Goal: Transaction & Acquisition: Purchase product/service

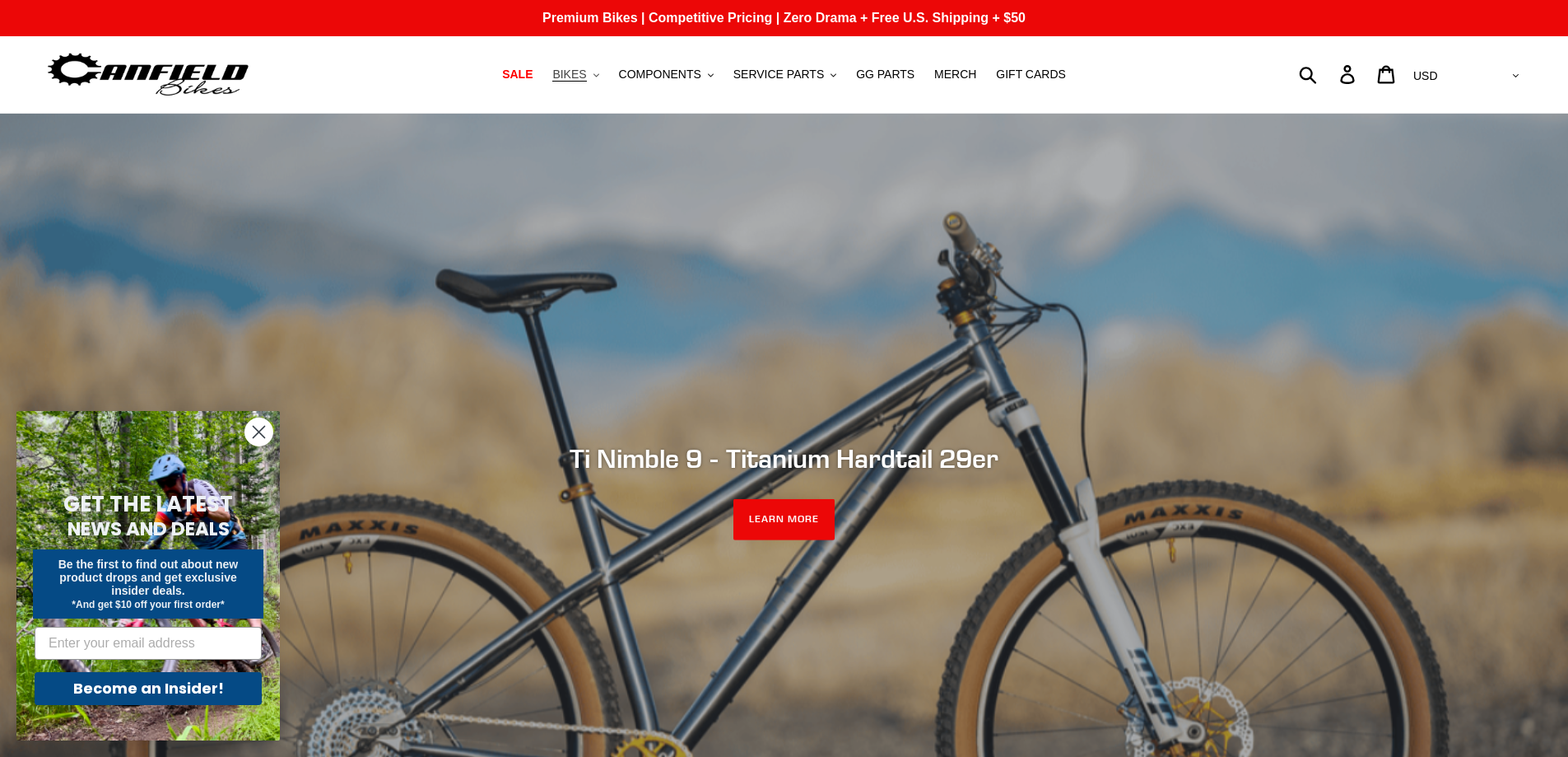
click at [602, 75] on button "BIKES .cls-1{fill:#231f20}" at bounding box center [575, 75] width 63 height 22
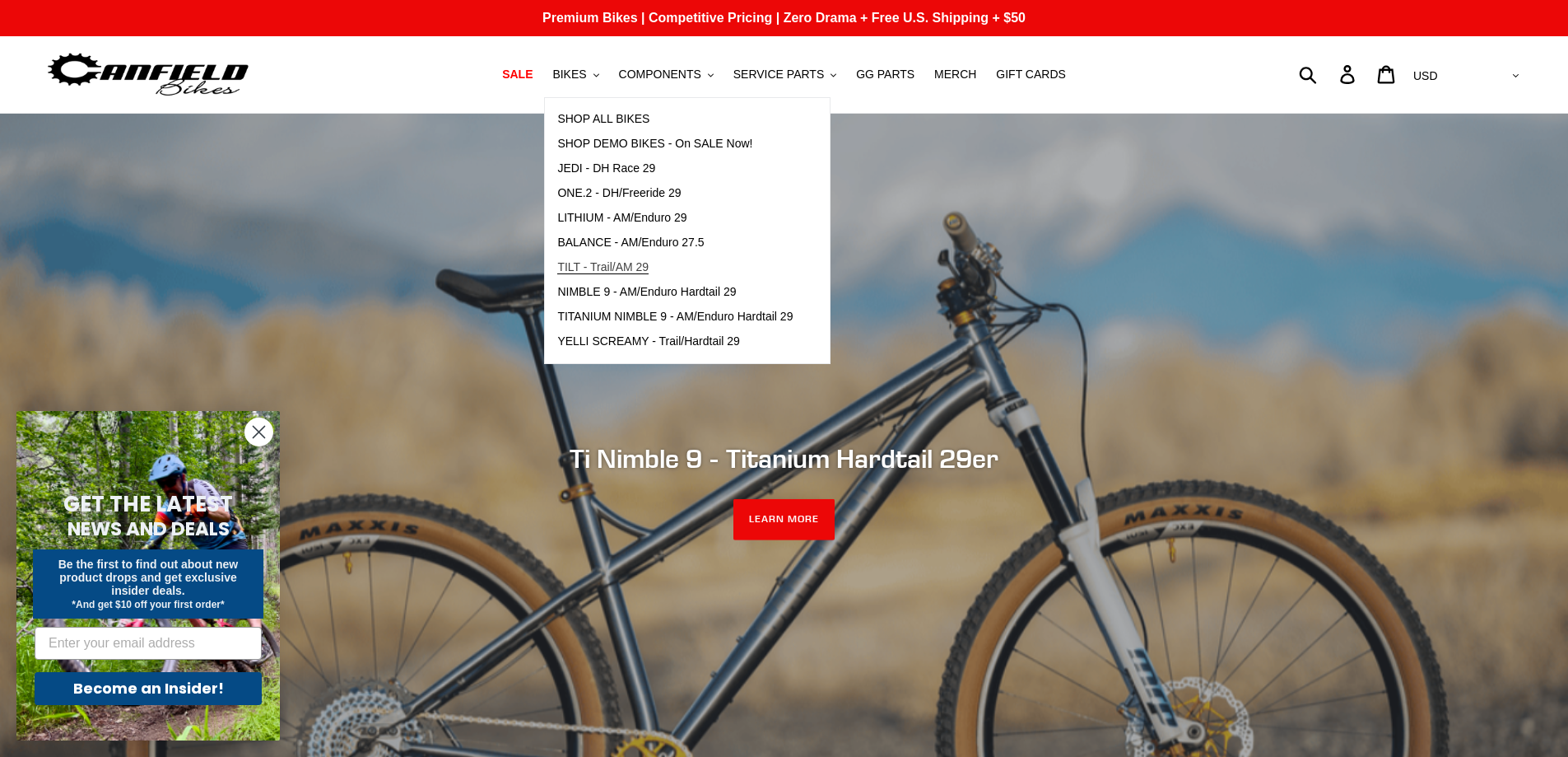
click at [598, 263] on span "TILT - Trail/AM 29" at bounding box center [603, 268] width 92 height 14
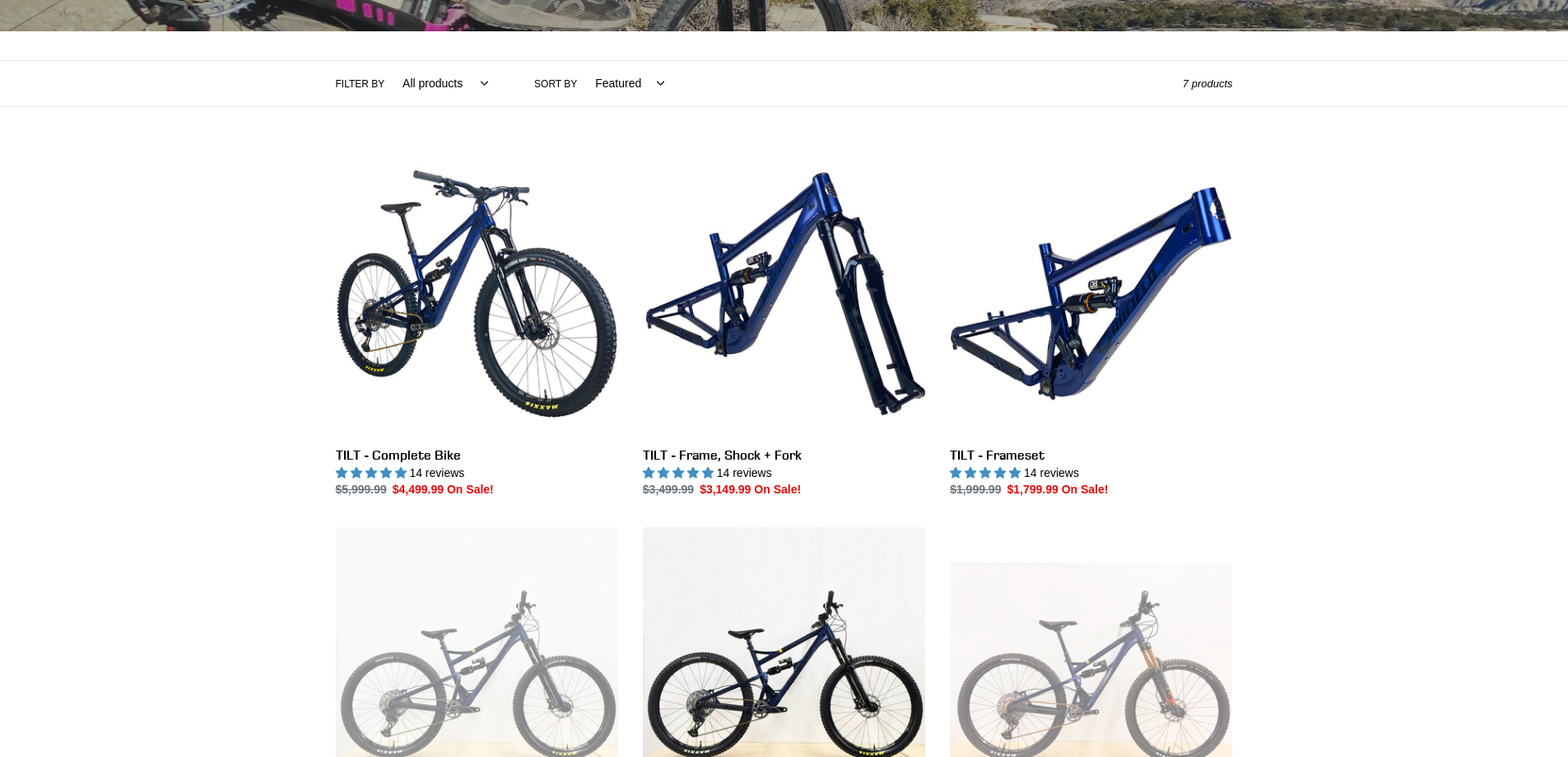
scroll to position [330, 0]
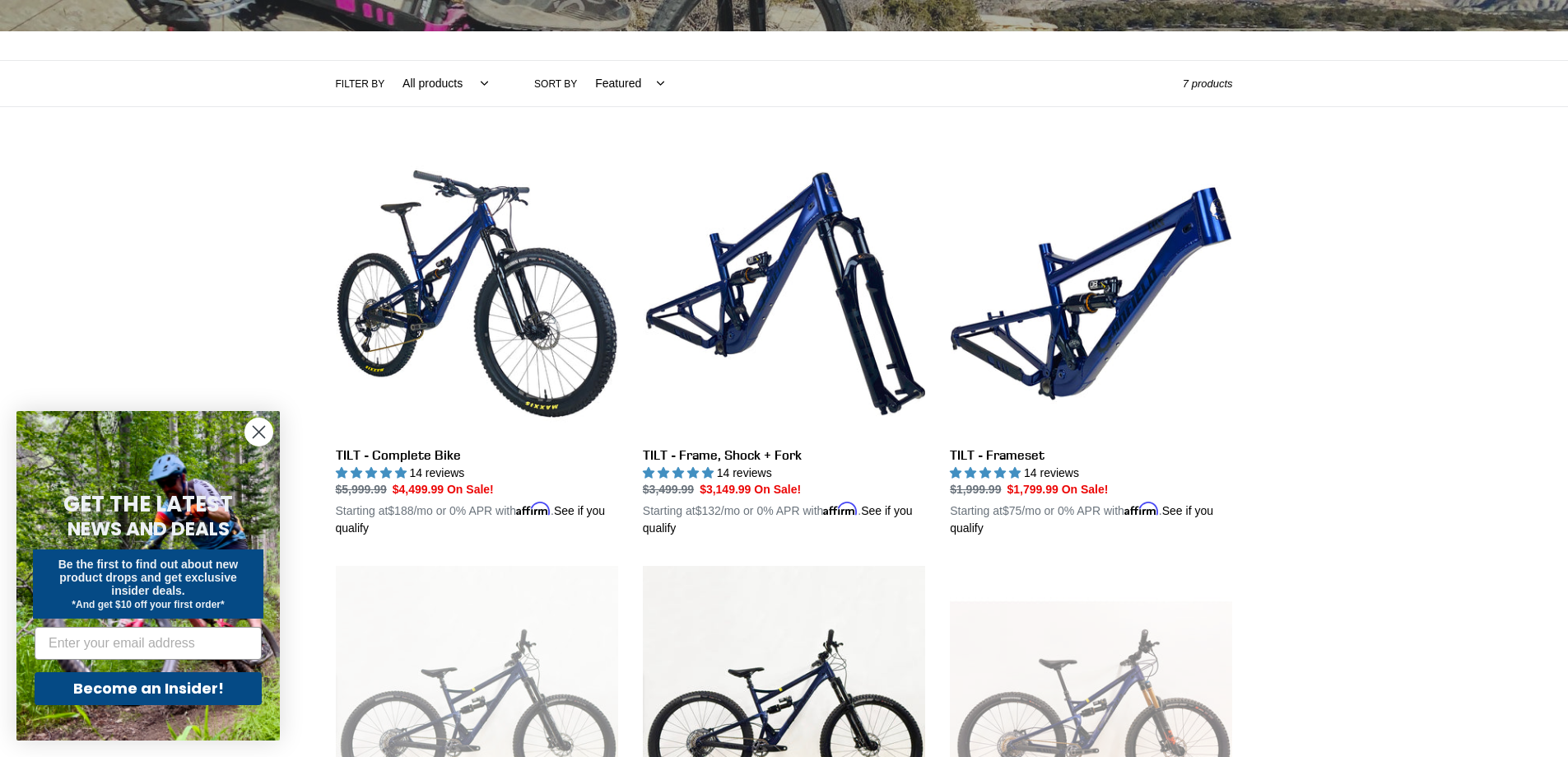
click at [253, 433] on circle "Close dialog" at bounding box center [258, 432] width 27 height 27
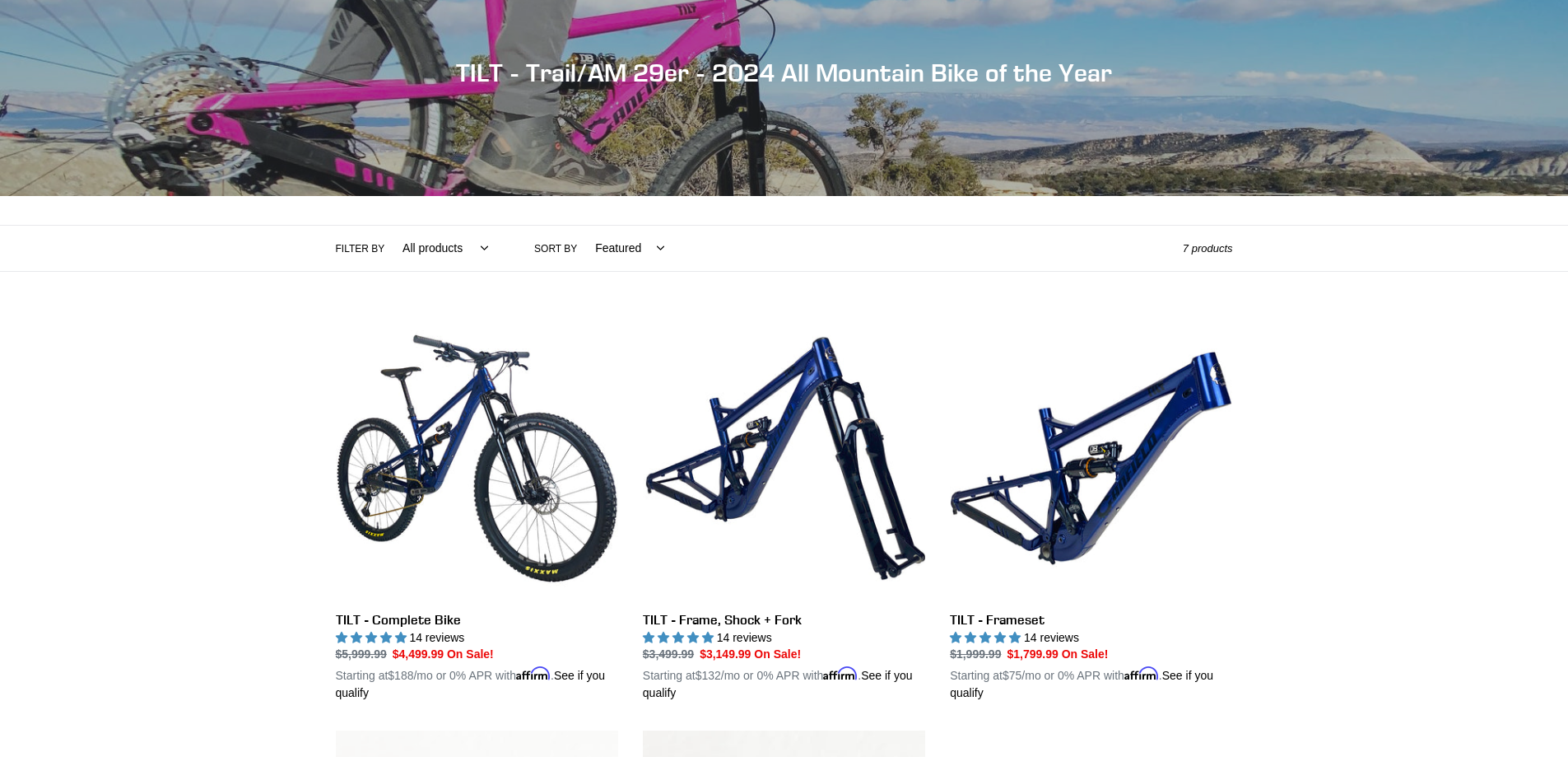
scroll to position [0, 0]
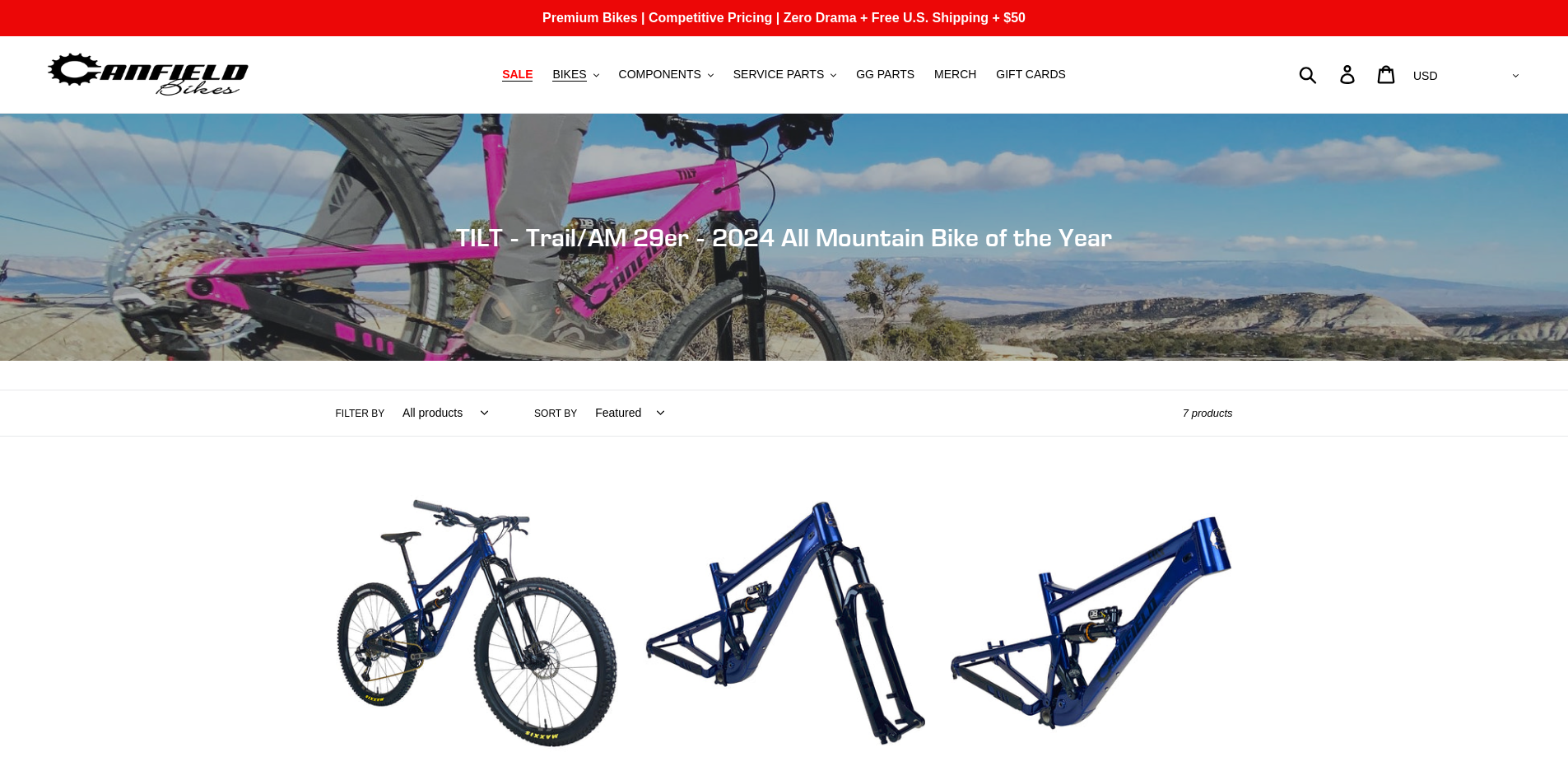
click at [541, 75] on link "SALE" at bounding box center [517, 75] width 47 height 22
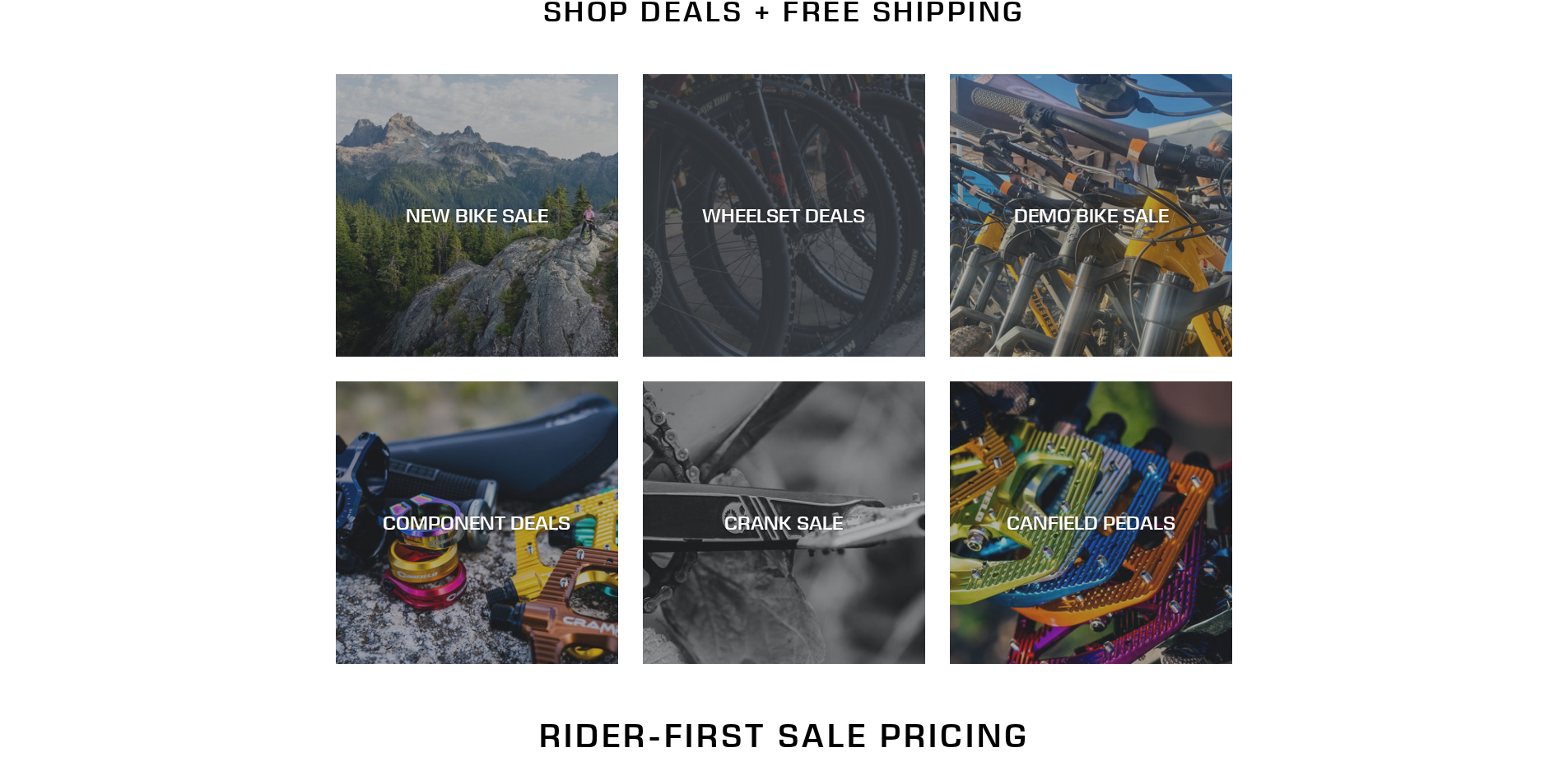
scroll to position [412, 0]
click at [678, 206] on div "WHEELSET DEALS" at bounding box center [784, 216] width 283 height 24
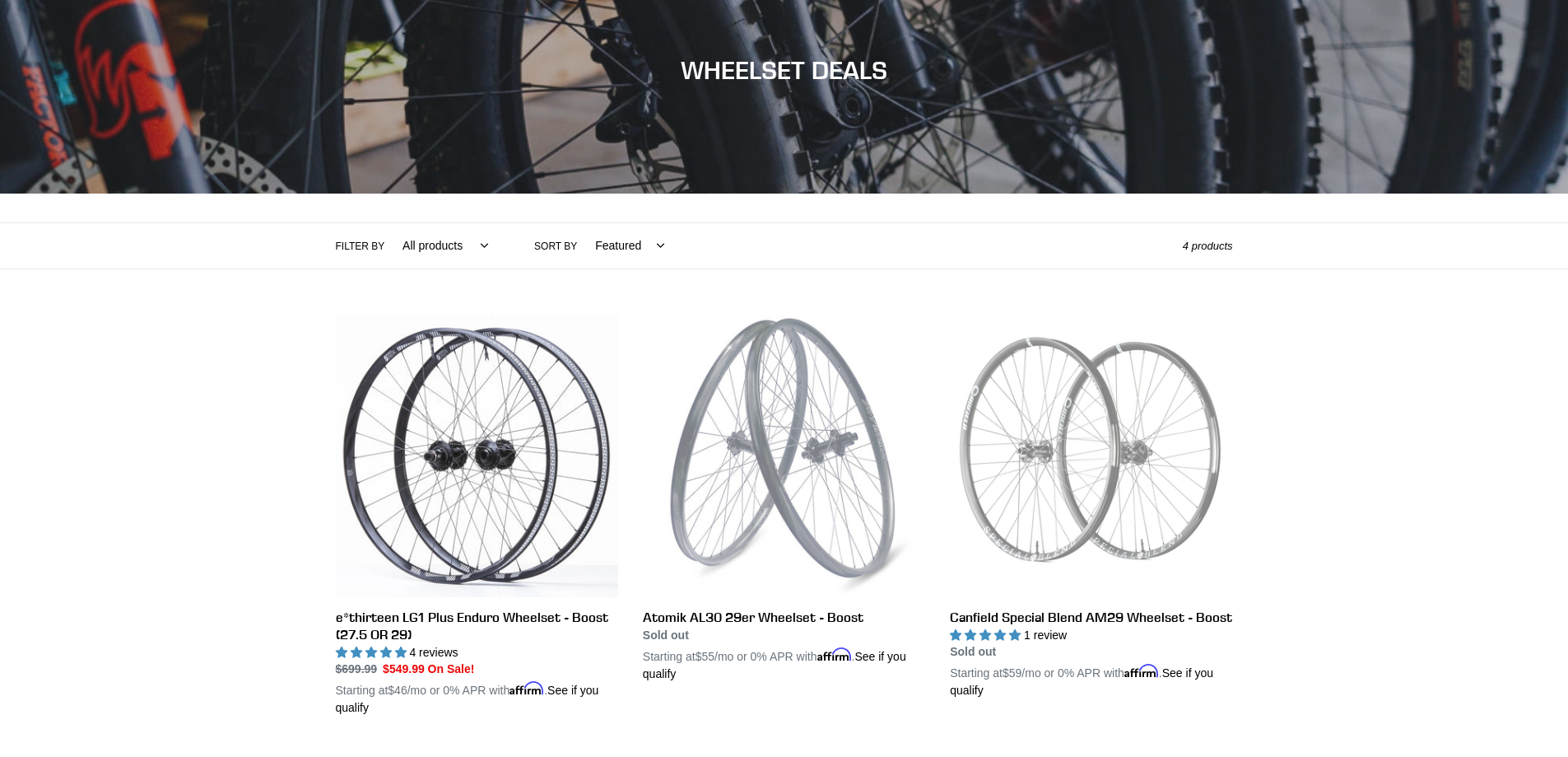
scroll to position [164, 0]
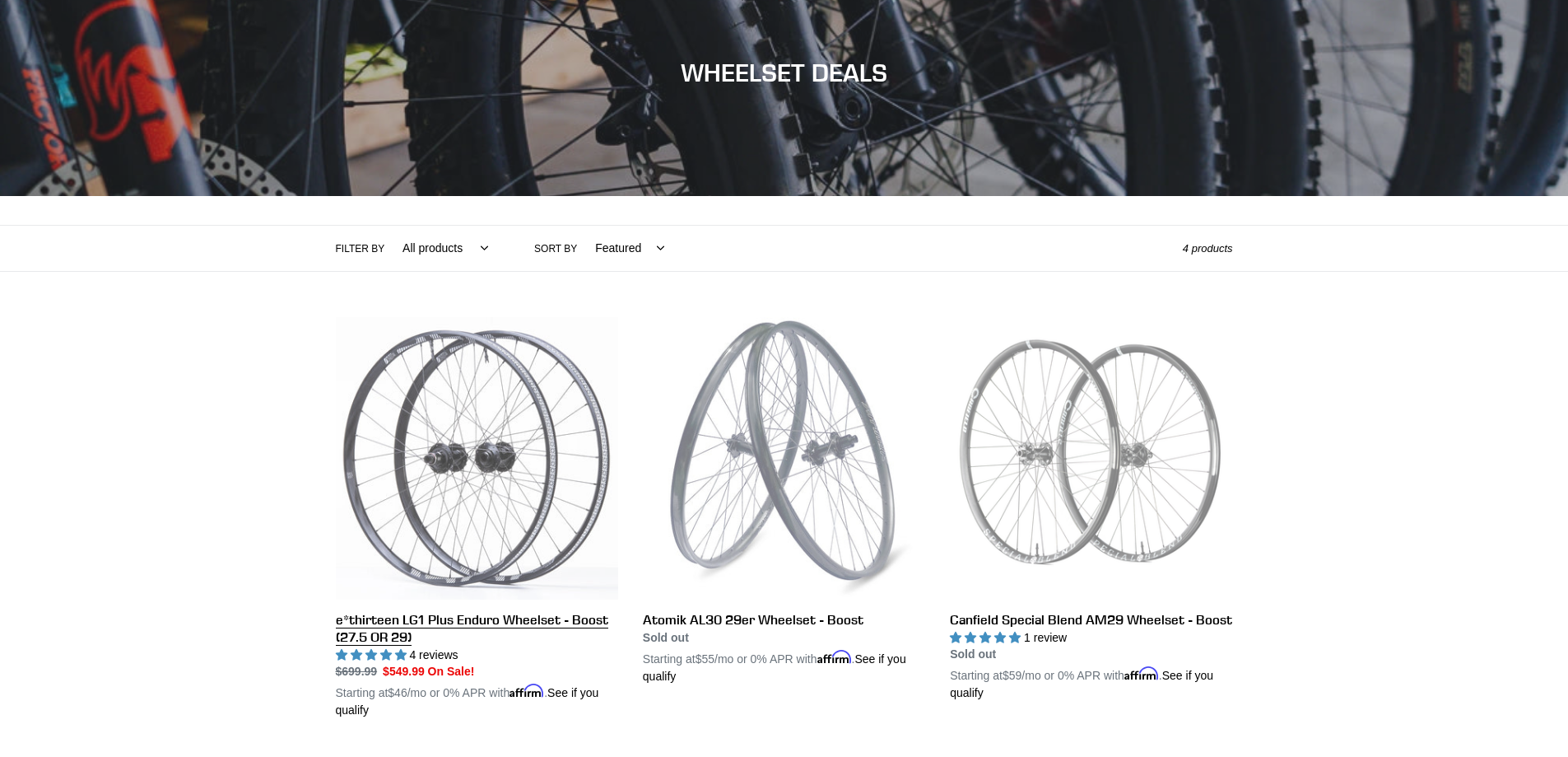
click at [460, 453] on link "e*thirteen LG1 Plus Enduro Wheelset - Boost (27.5 OR 29)" at bounding box center [477, 518] width 283 height 402
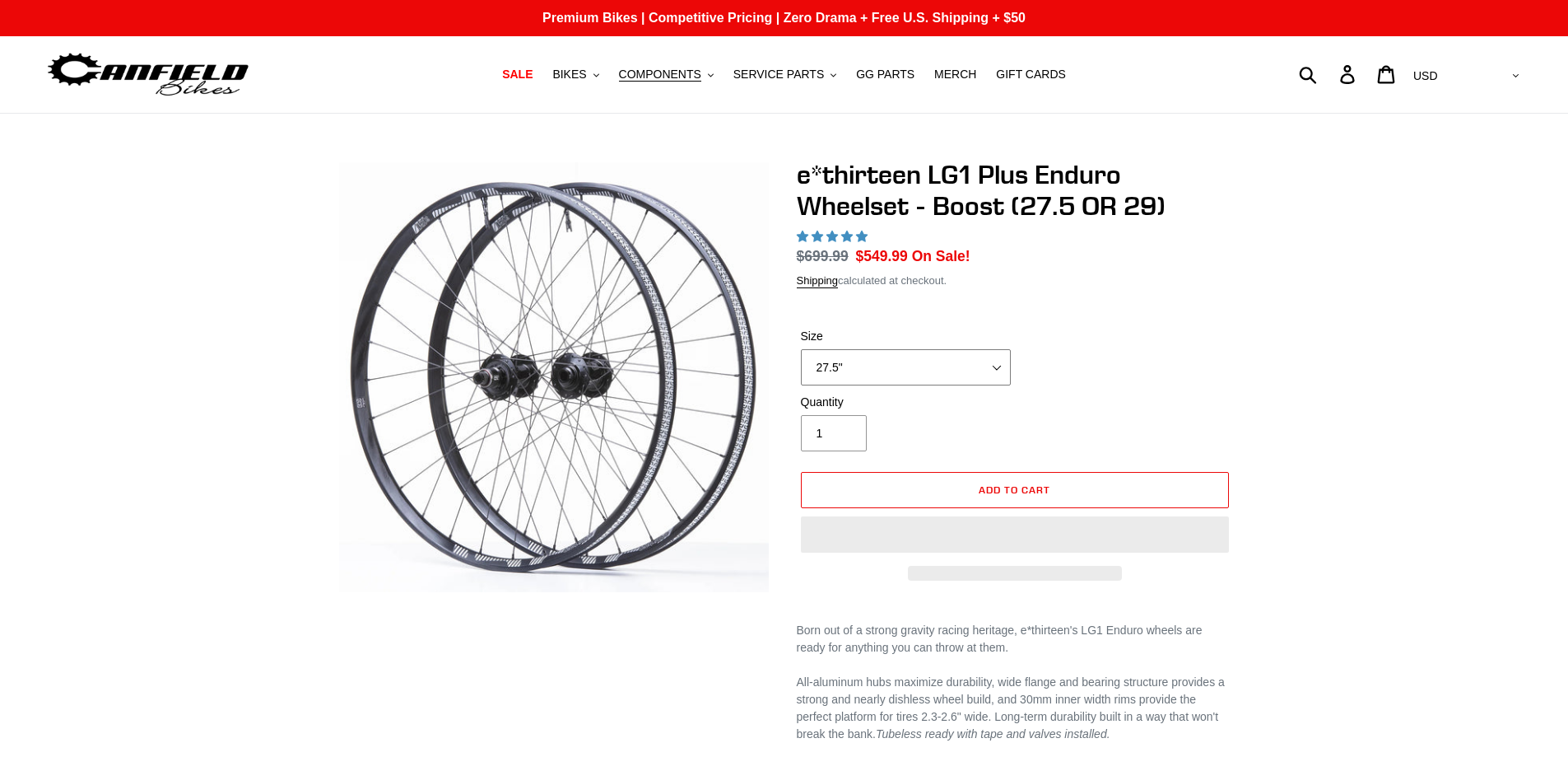
click at [999, 365] on select "27.5" 29"" at bounding box center [906, 367] width 210 height 36
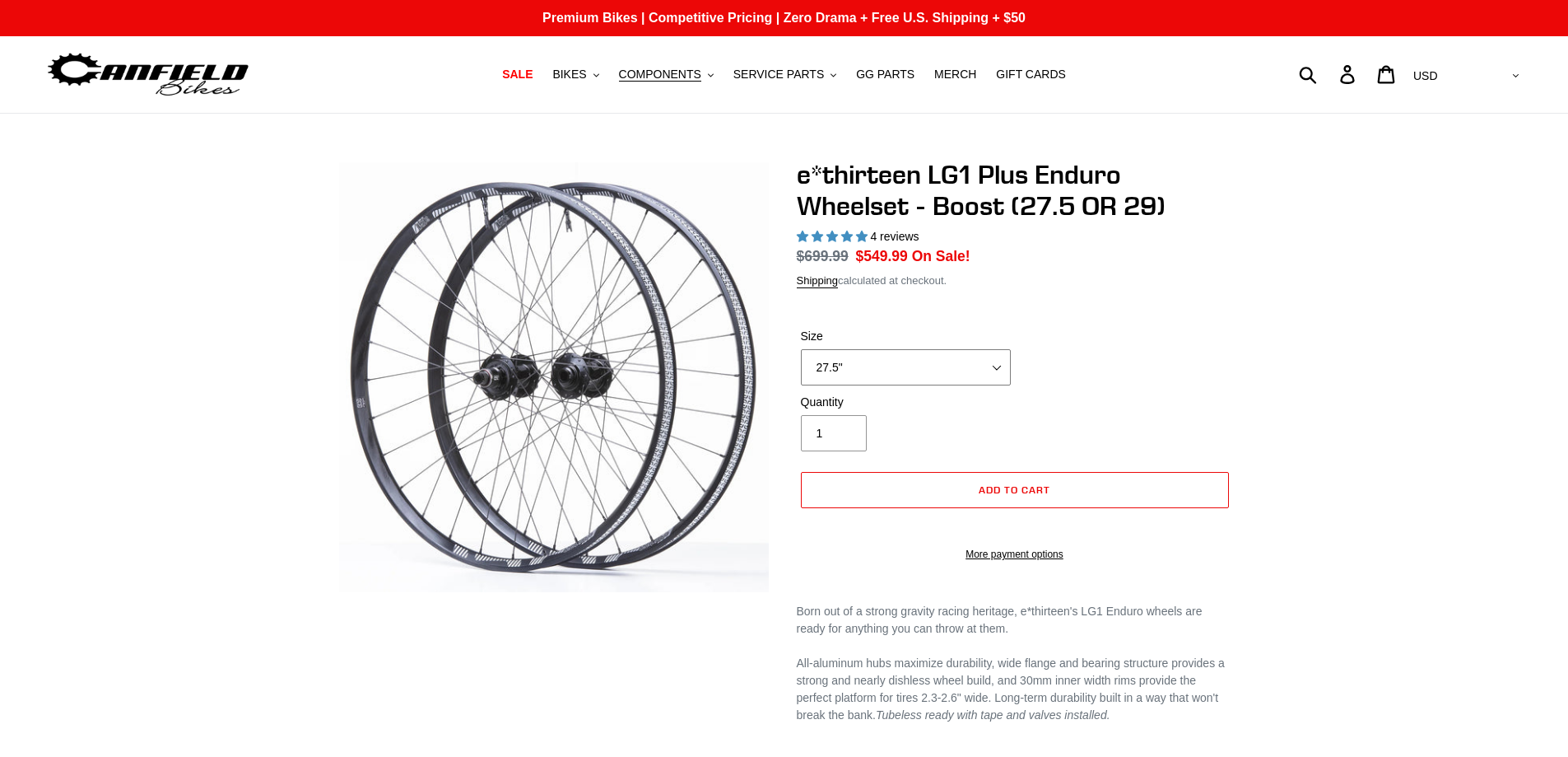
select select "highest-rating"
click at [999, 365] on select "27.5" 29"" at bounding box center [906, 367] width 210 height 36
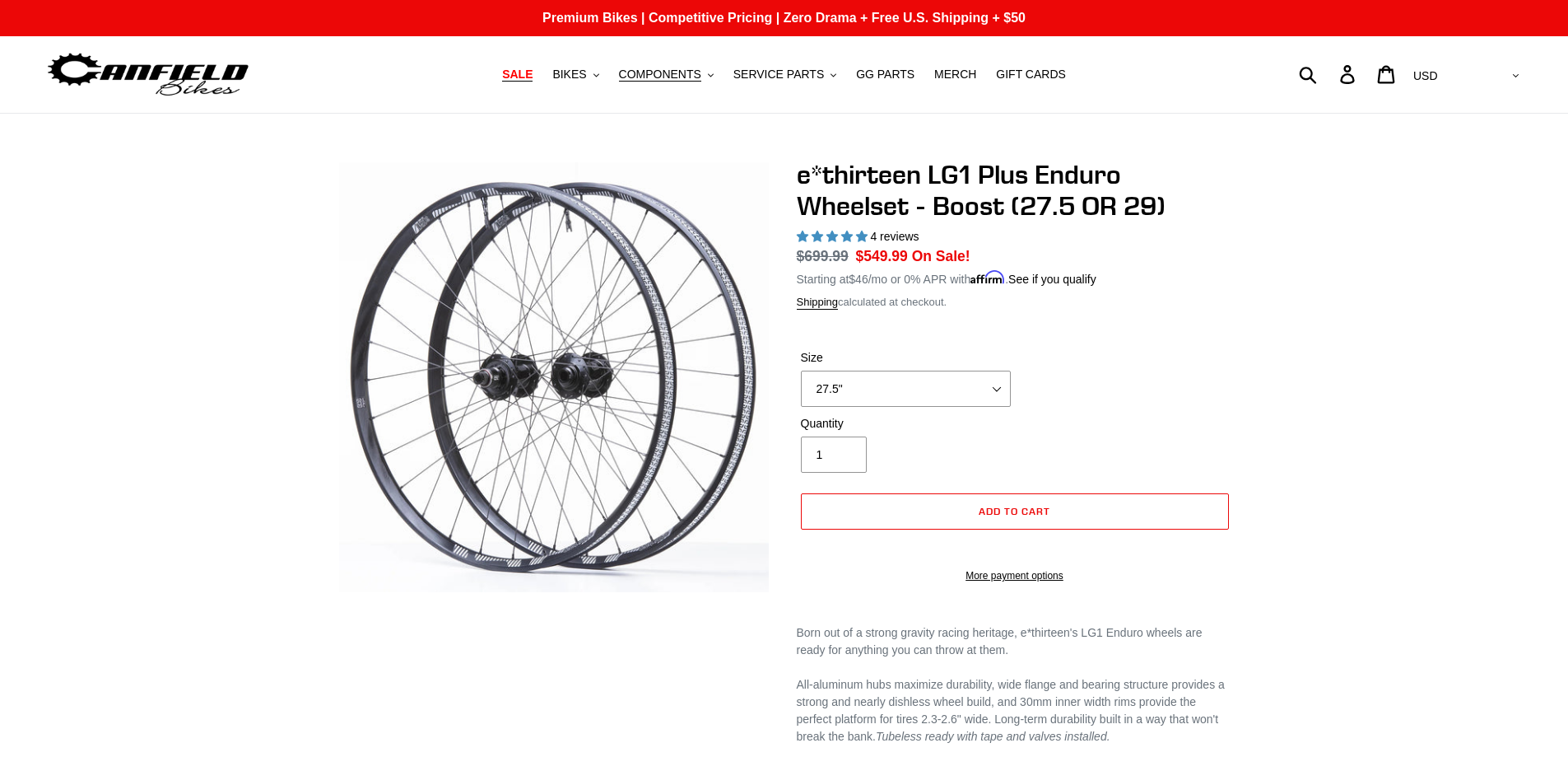
click at [532, 72] on span "SALE" at bounding box center [517, 75] width 31 height 14
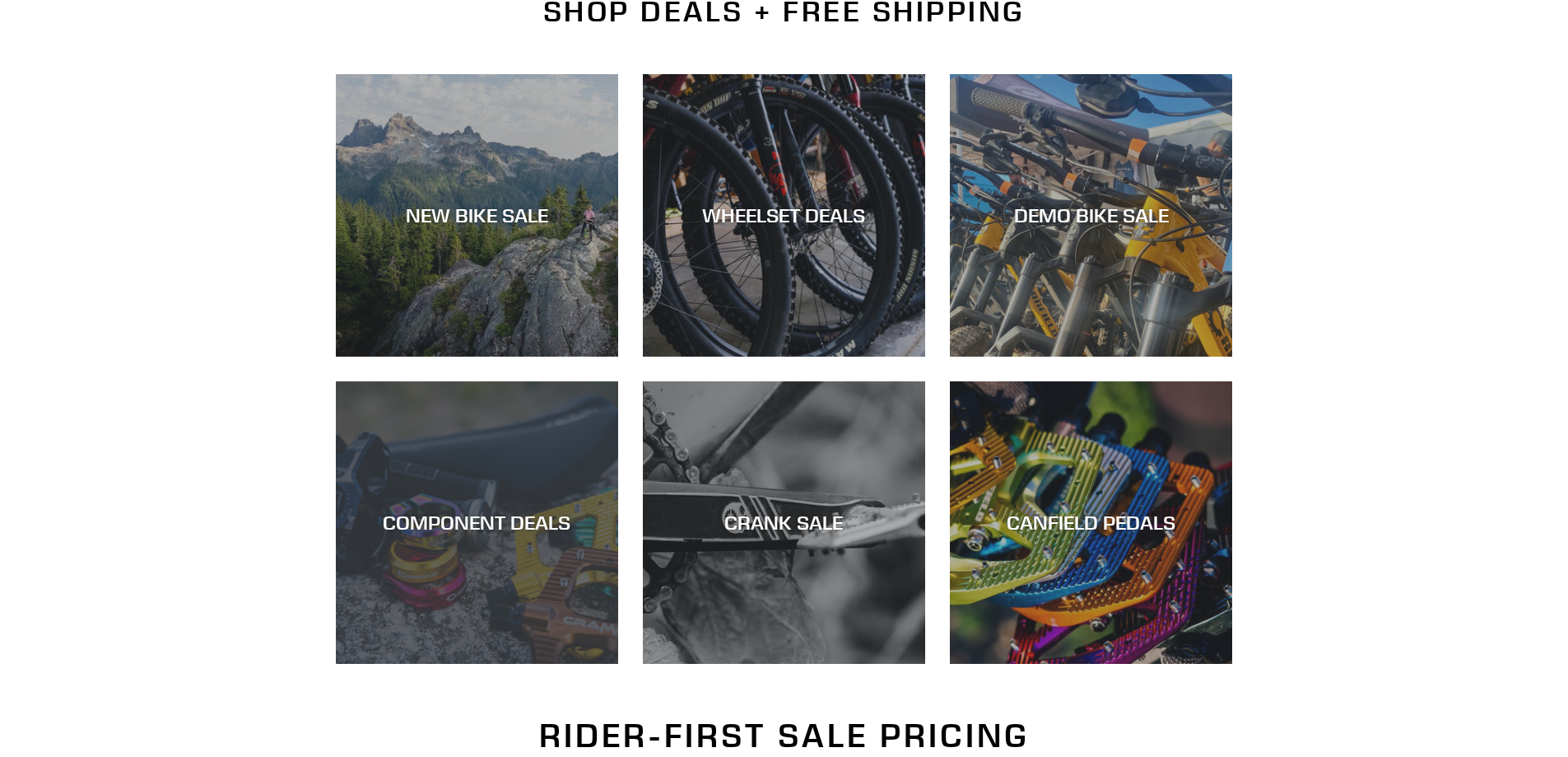
click at [469, 530] on div "COMPONENT DEALS" at bounding box center [477, 523] width 283 height 24
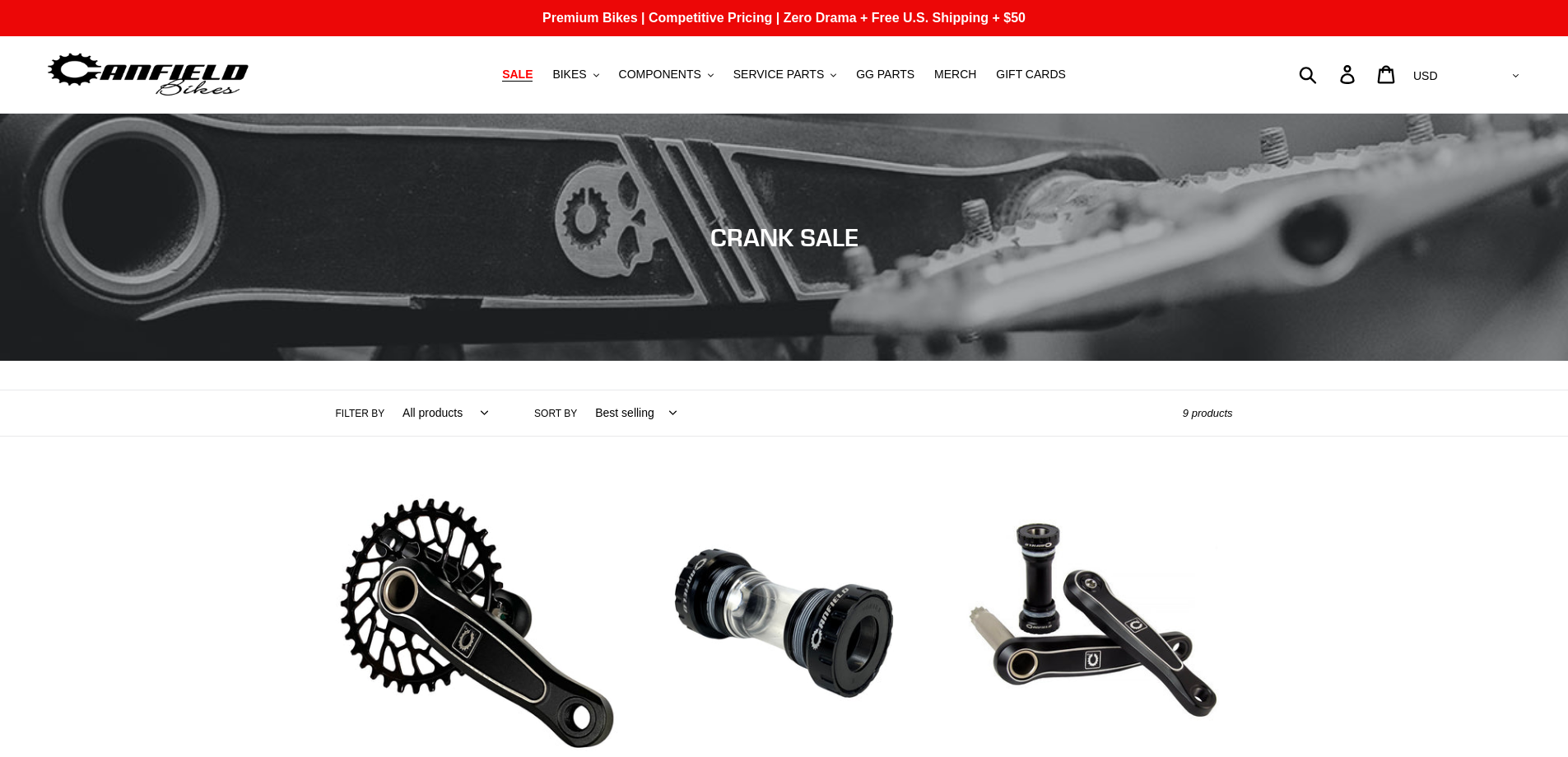
click at [532, 75] on span "SALE" at bounding box center [517, 75] width 31 height 14
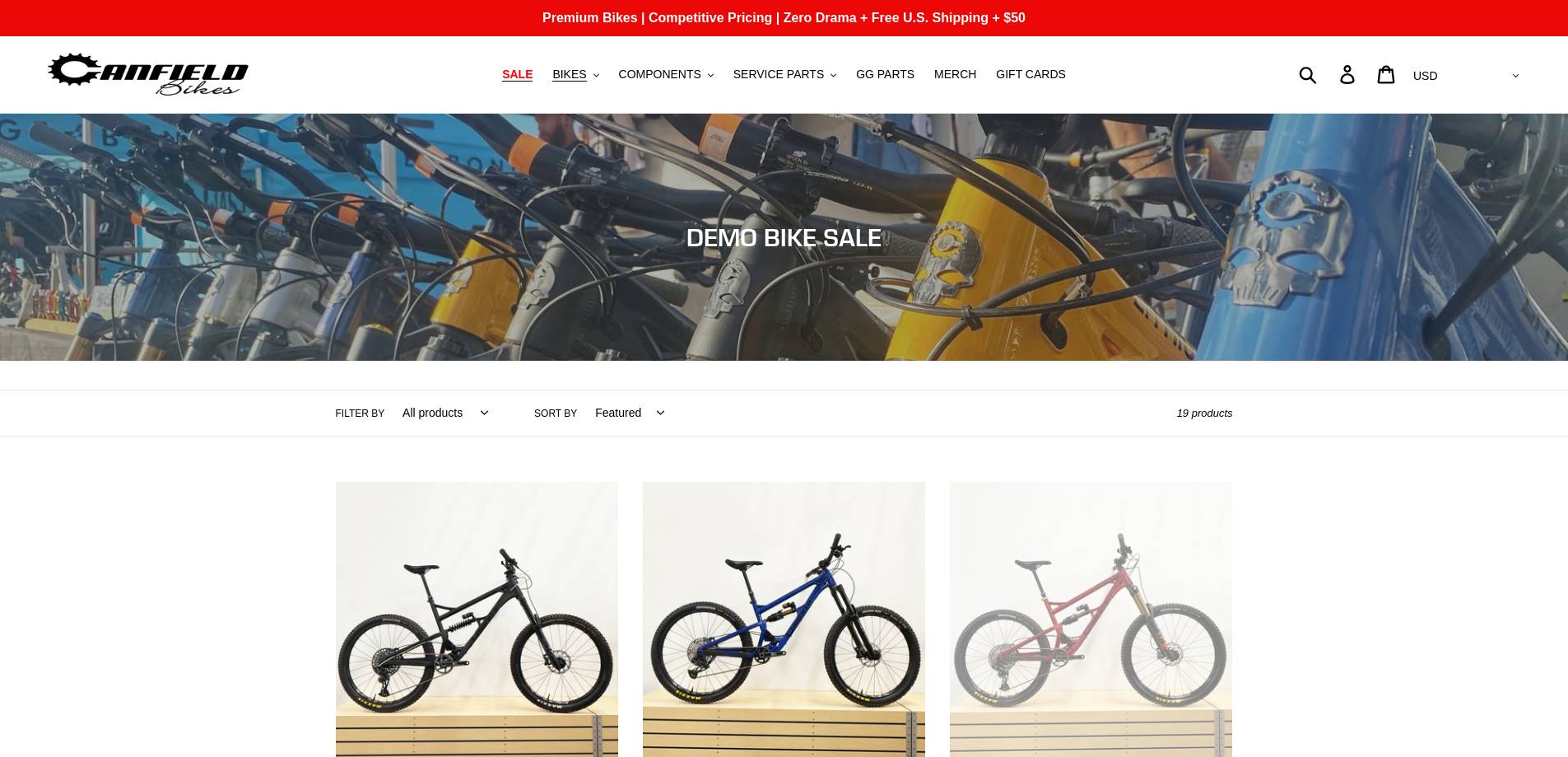
click at [532, 75] on span "SALE" at bounding box center [517, 75] width 31 height 14
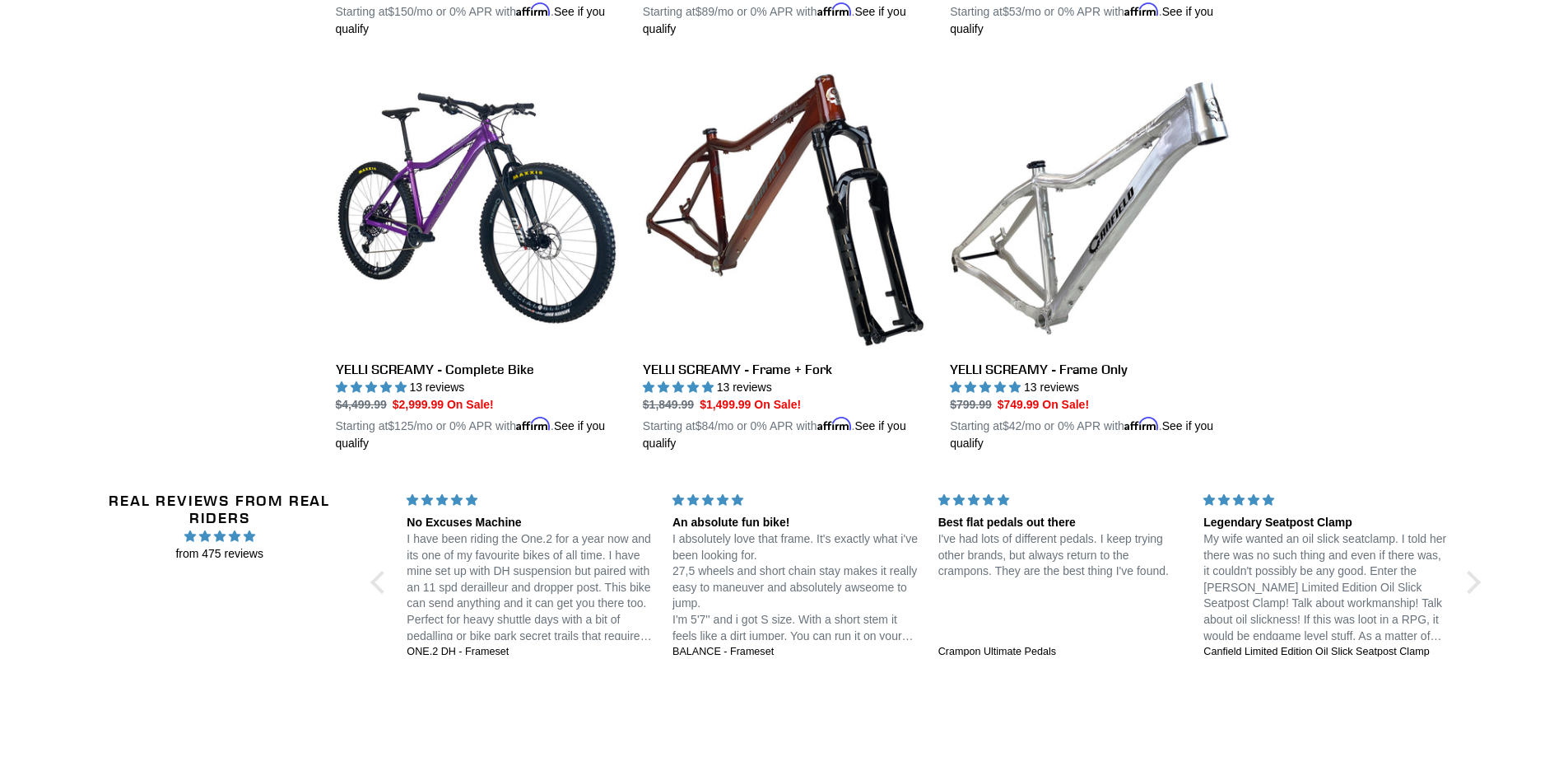
scroll to position [3376, 0]
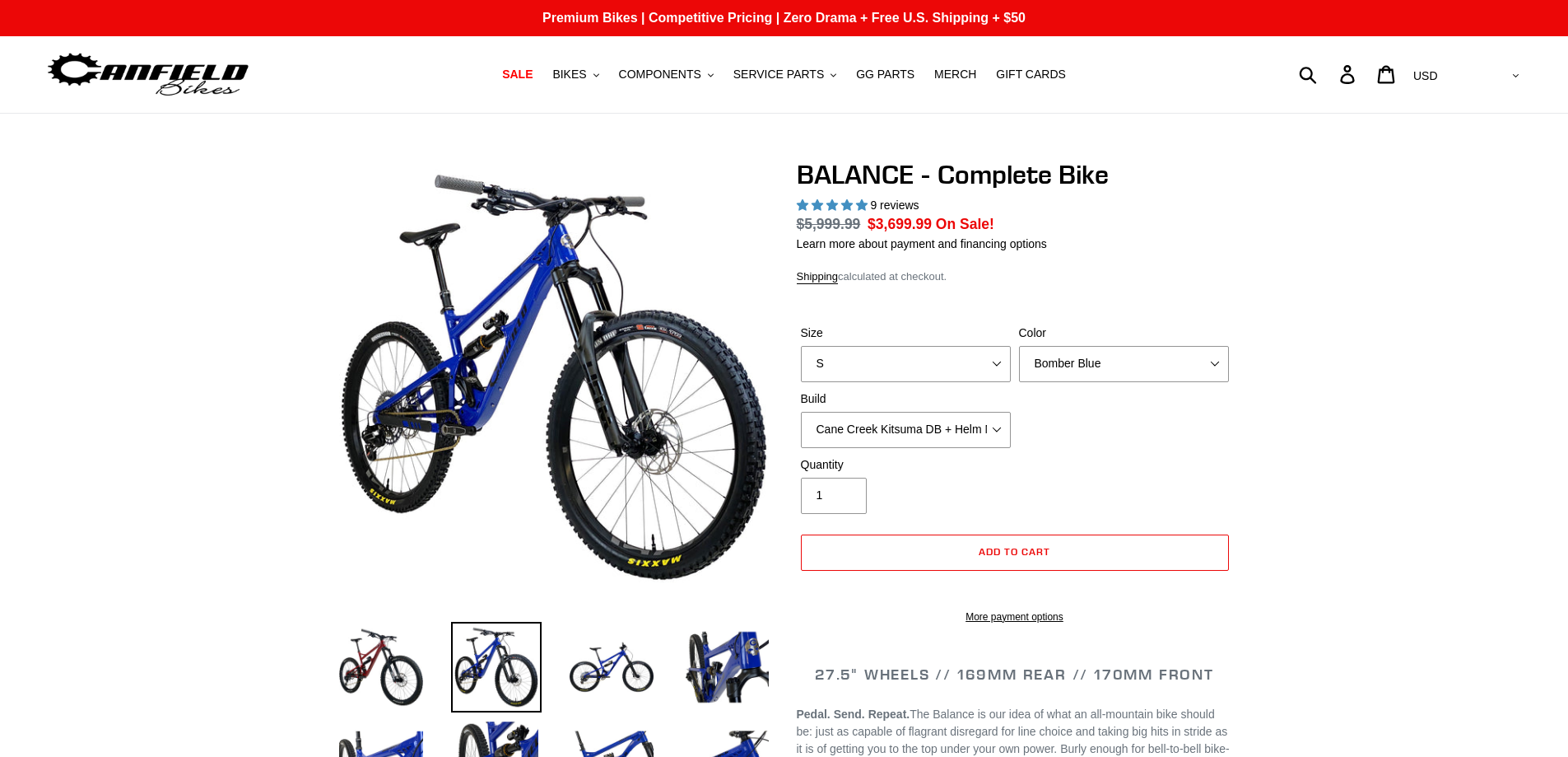
select select "highest-rating"
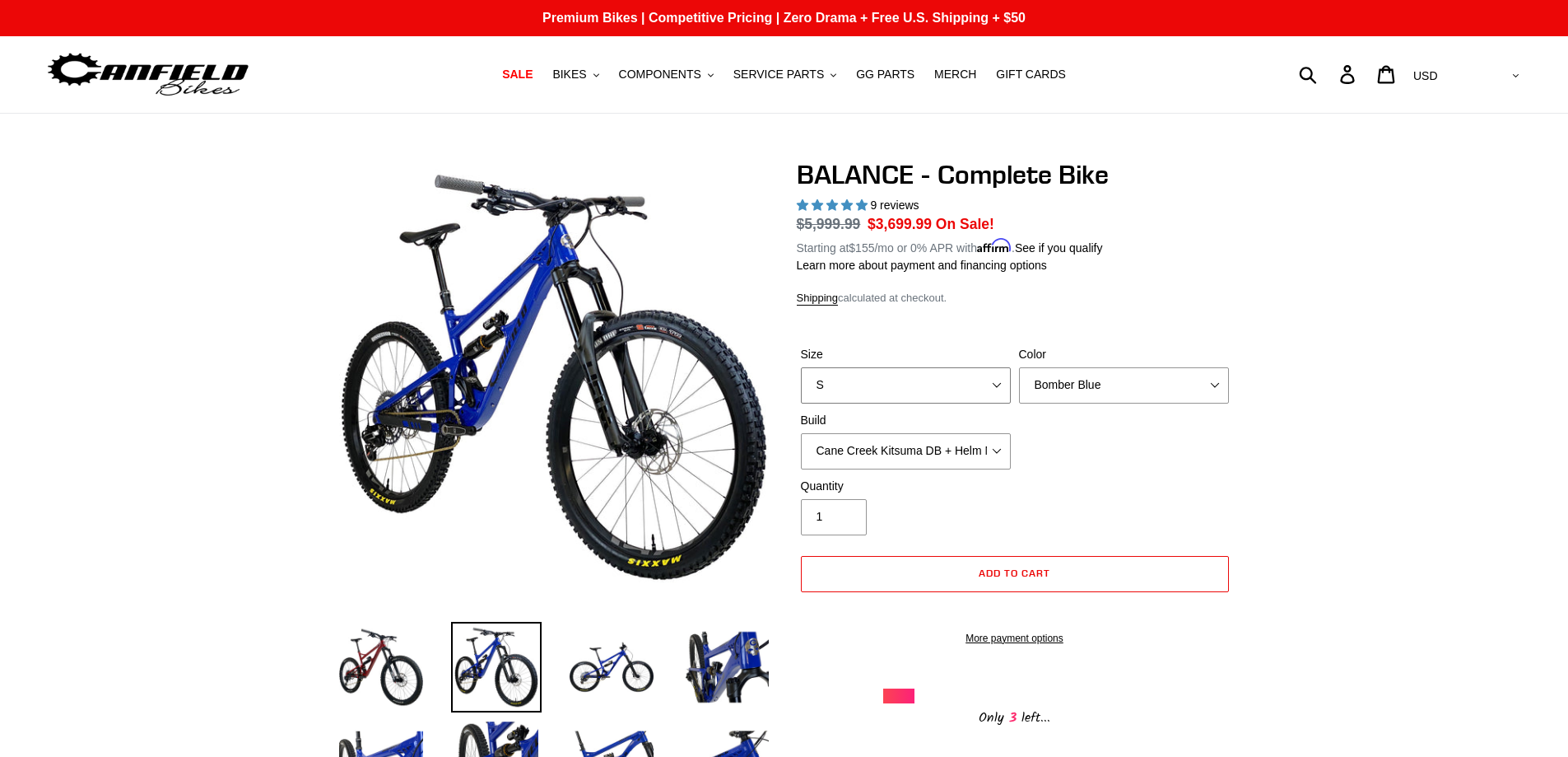
click at [985, 383] on select "S M L XL" at bounding box center [906, 385] width 210 height 36
select select "L"
click at [801, 367] on select "S M L XL" at bounding box center [906, 385] width 210 height 36
click at [1056, 388] on select "Bomber Blue Goat's Blood Stealth Black" at bounding box center [1124, 385] width 210 height 36
click at [1019, 367] on select "Bomber Blue Goat's Blood Stealth Black" at bounding box center [1124, 385] width 210 height 36
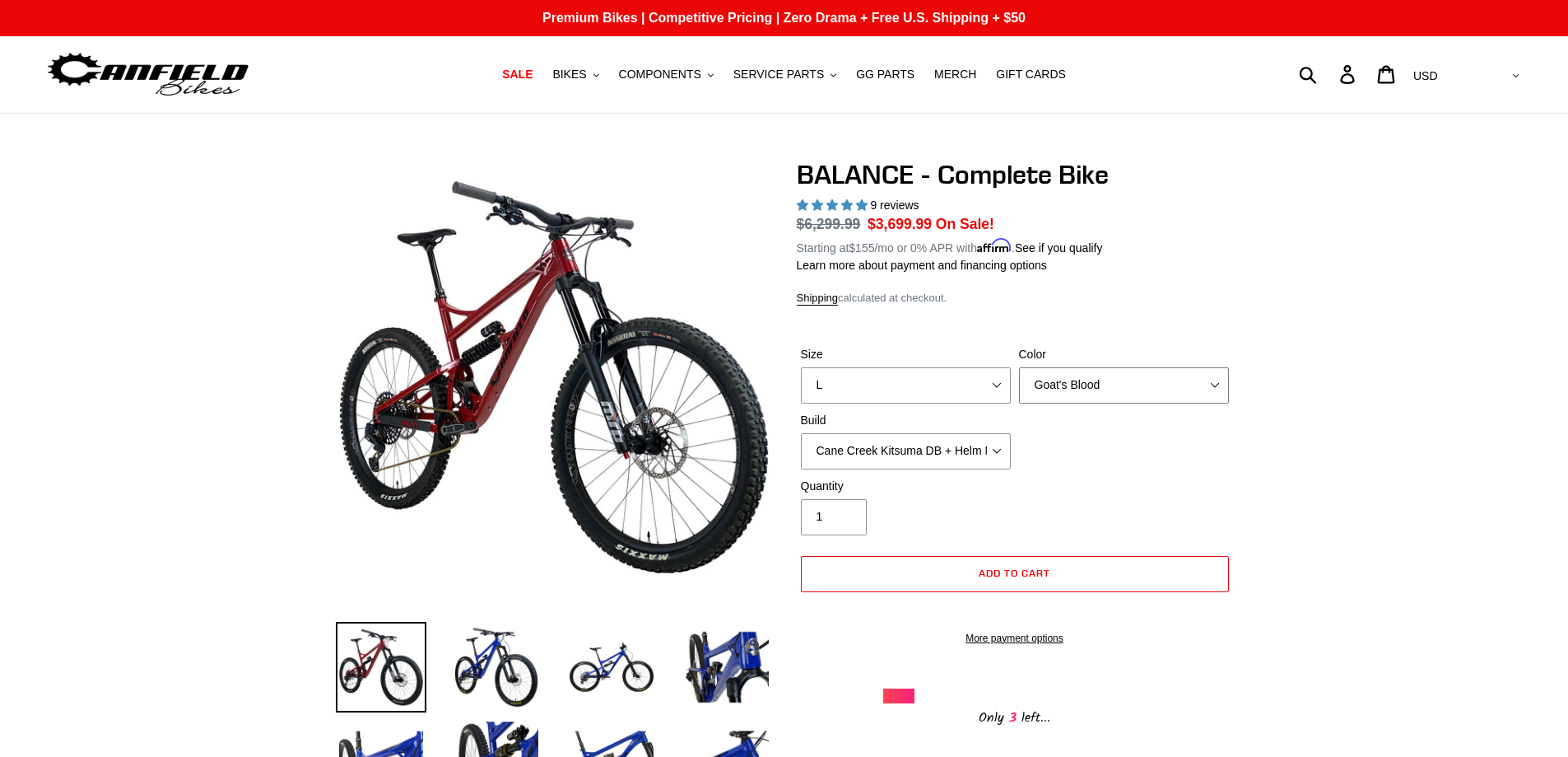
click at [1059, 383] on select "Bomber Blue Goat's Blood Stealth Black" at bounding box center [1124, 385] width 210 height 36
click at [1019, 367] on select "Bomber Blue Goat's Blood Stealth Black" at bounding box center [1124, 385] width 210 height 36
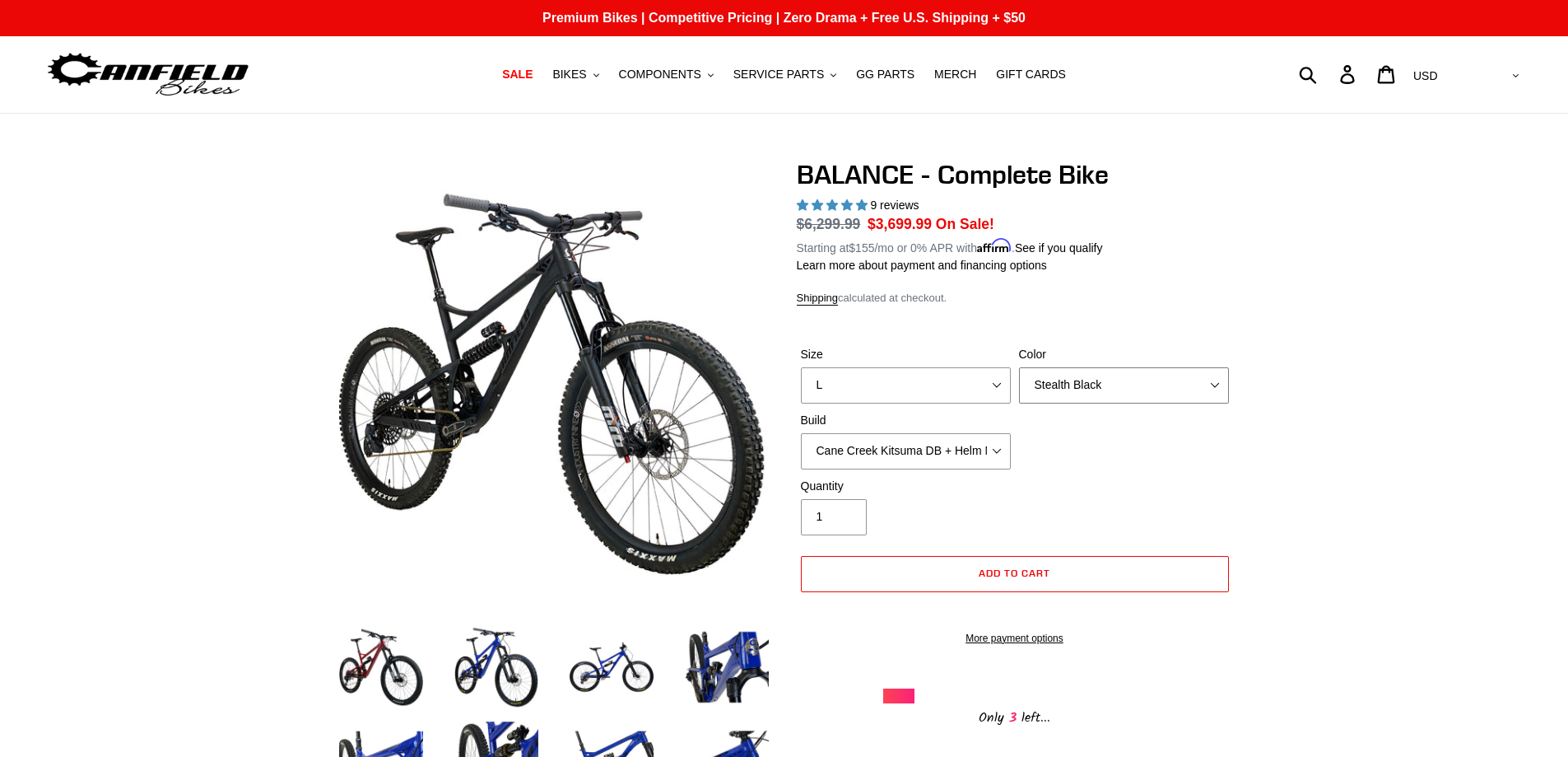
click at [1057, 385] on select "Bomber Blue Goat's Blood Stealth Black" at bounding box center [1124, 385] width 210 height 36
select select "Goat's Blood"
click at [1019, 367] on select "Bomber Blue Goat's Blood Stealth Black" at bounding box center [1124, 385] width 210 height 36
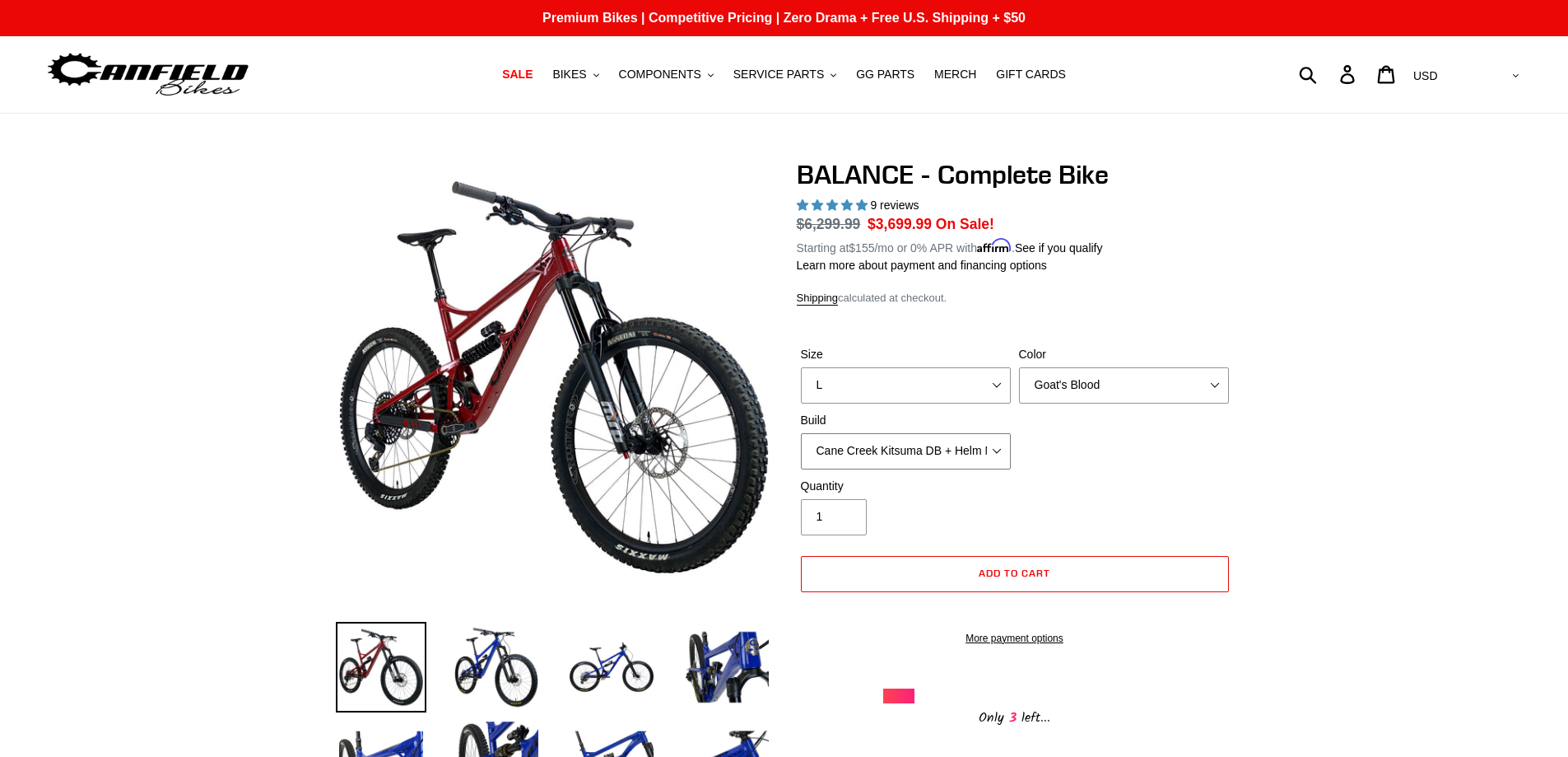
click at [921, 456] on select "Cane Creek Kitsuma DB + Helm MKII + SRAM GX Cane Creek Kitsuma DB + Helm MKII +…" at bounding box center [906, 451] width 210 height 36
select select "RockShox Vivid ULT + Zeb ULT + SRAM GX"
click at [801, 433] on select "Cane Creek Kitsuma DB + Helm MKII + SRAM GX Cane Creek Kitsuma DB + Helm MKII +…" at bounding box center [906, 451] width 210 height 36
click at [909, 453] on select "Cane Creek Kitsuma DB + Helm MKII + SRAM GX Cane Creek Kitsuma DB + Helm MKII +…" at bounding box center [906, 451] width 210 height 36
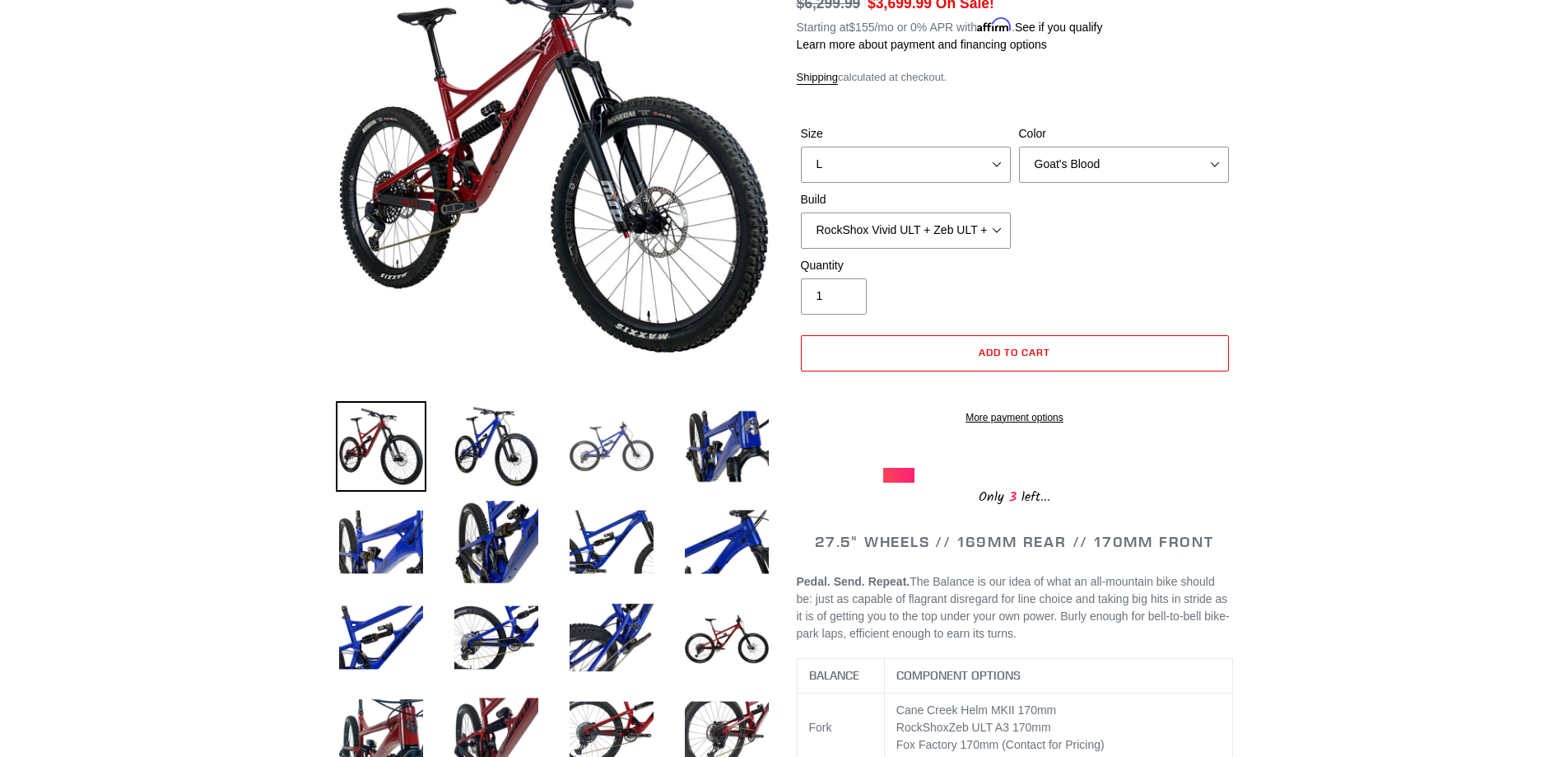
scroll to position [247, 0]
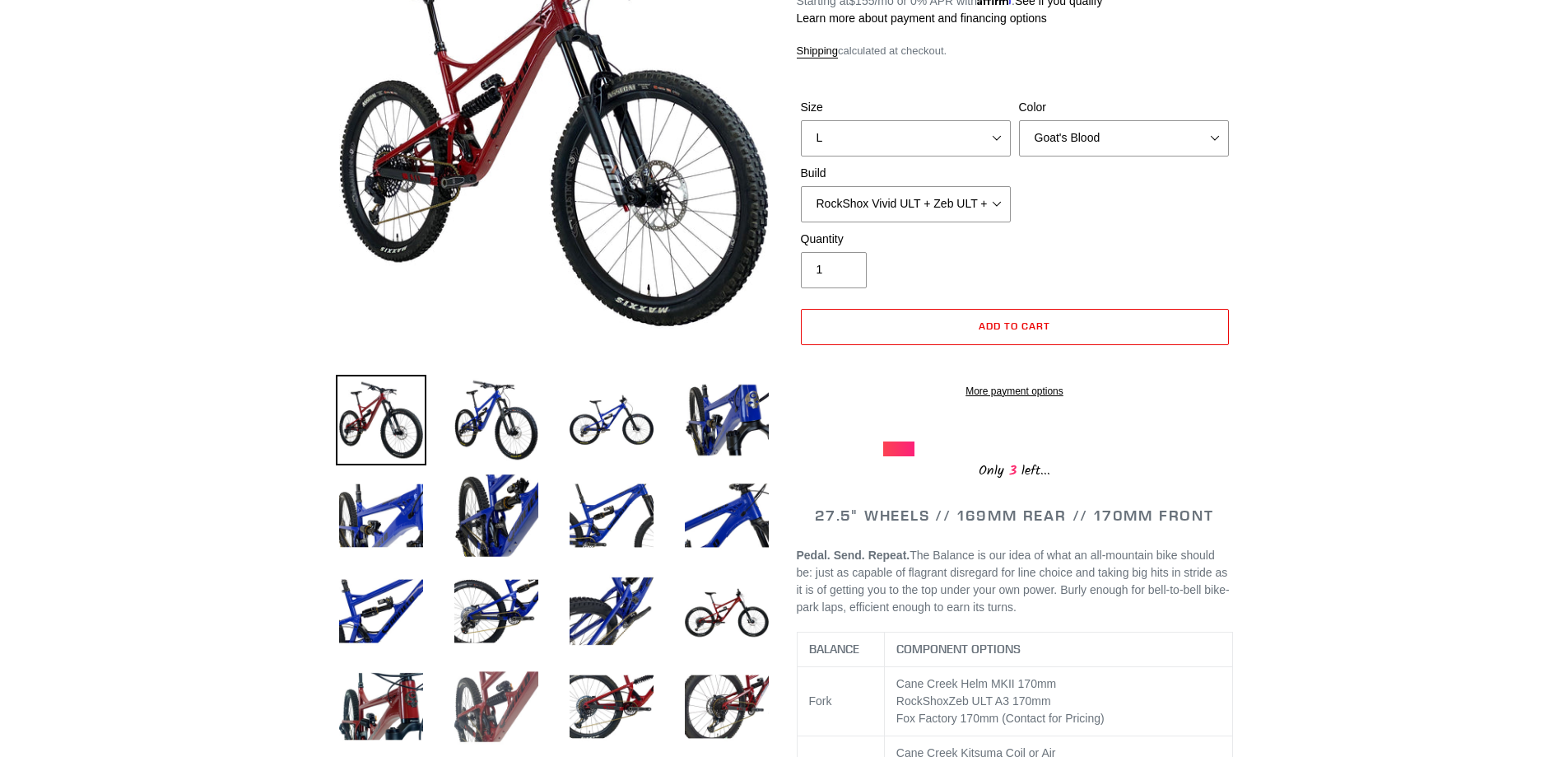
click at [468, 718] on img at bounding box center [496, 706] width 91 height 91
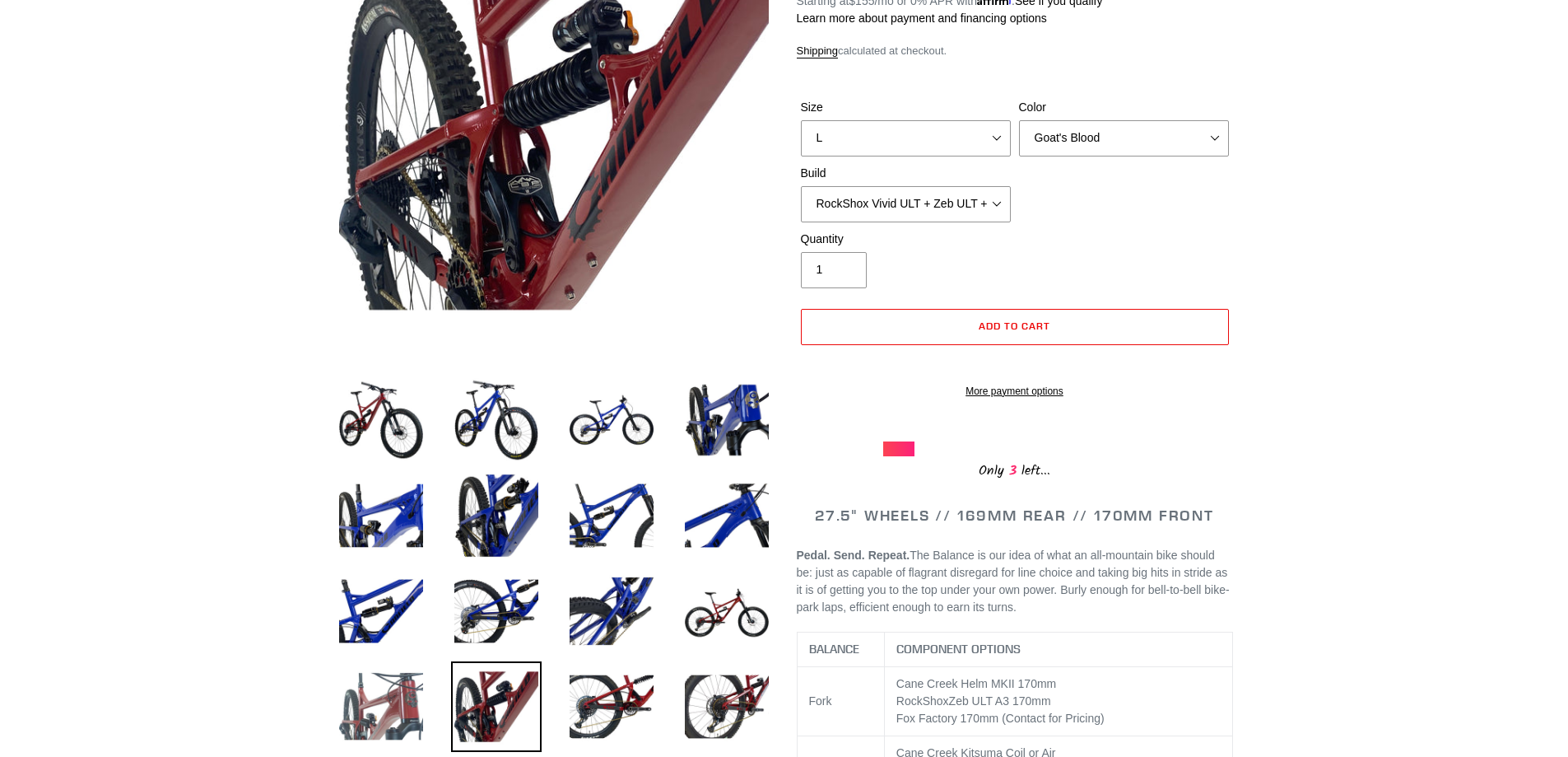
click at [369, 696] on img at bounding box center [381, 706] width 91 height 91
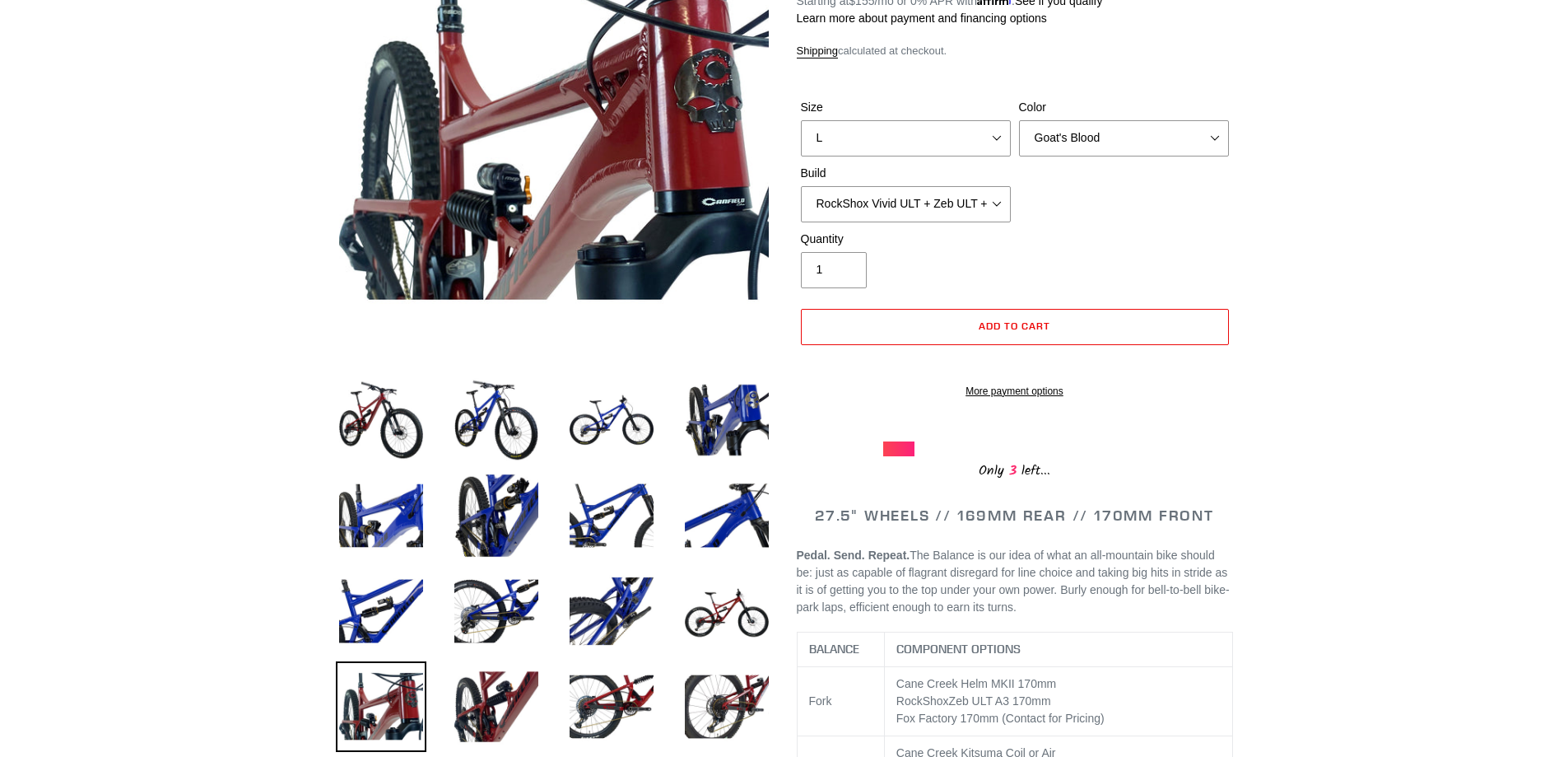
click at [661, 700] on li at bounding box center [714, 710] width 115 height 95
click at [751, 703] on img at bounding box center [726, 706] width 91 height 91
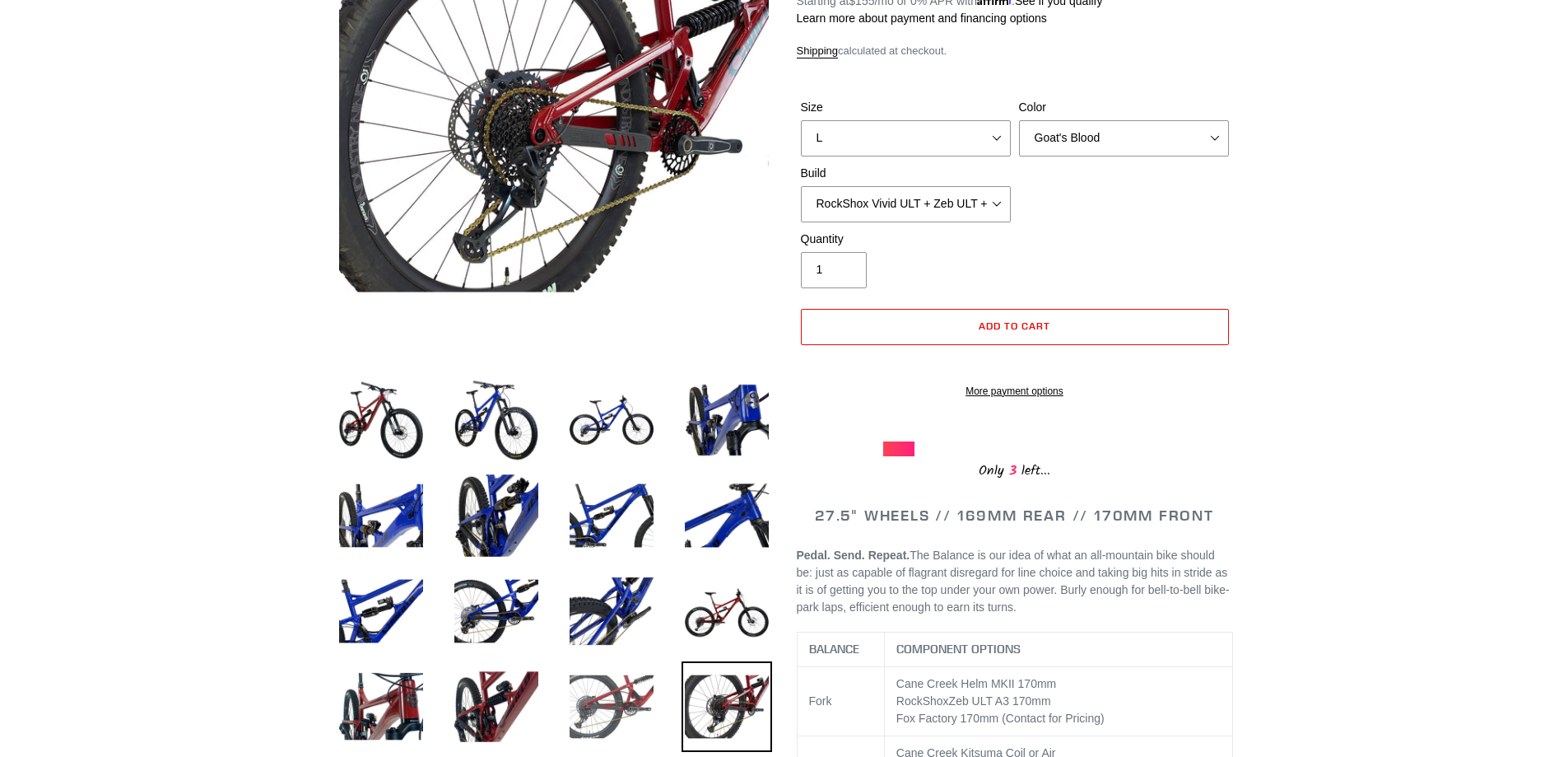
click at [634, 697] on img at bounding box center [611, 706] width 91 height 91
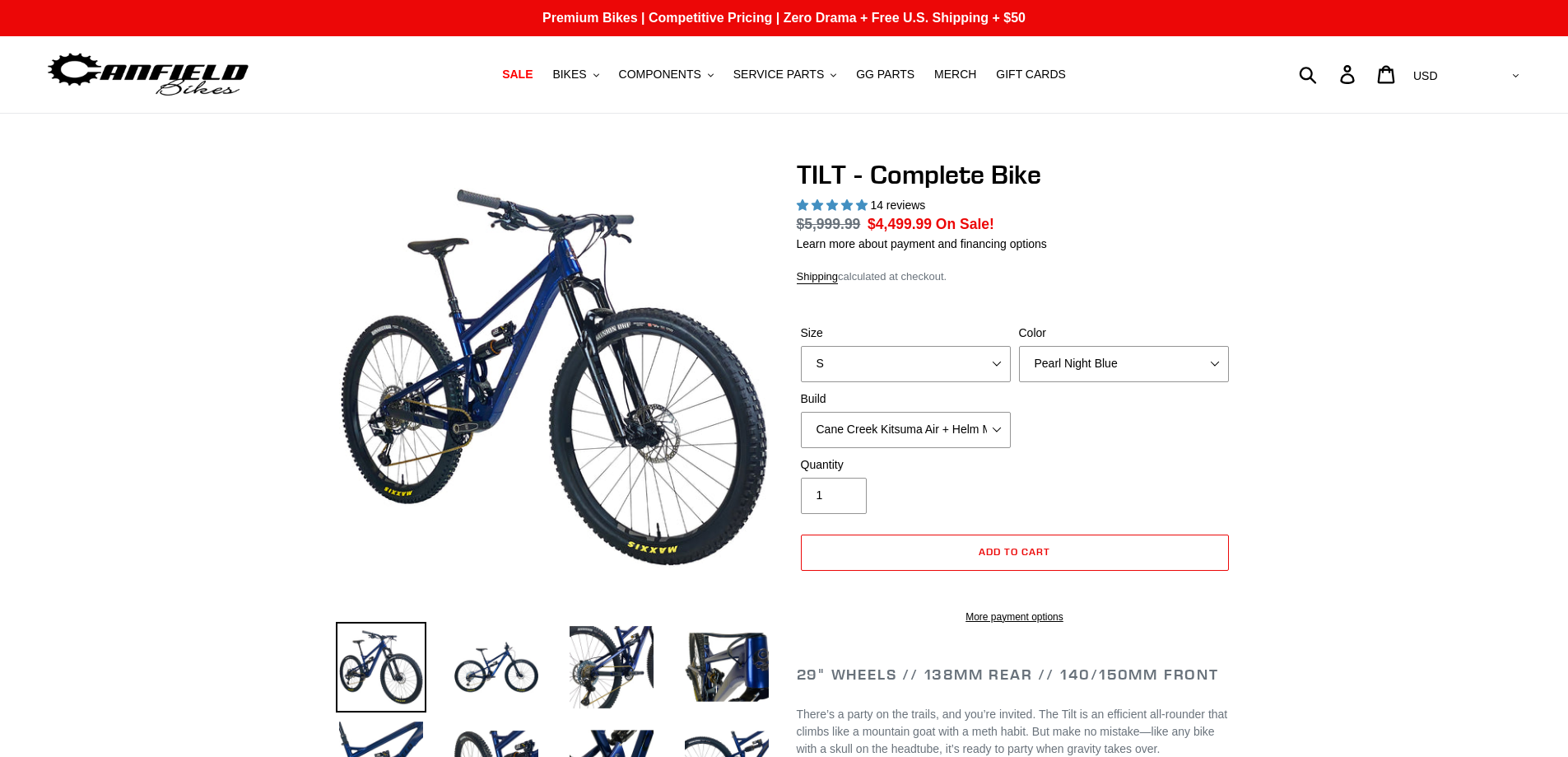
select select "highest-rating"
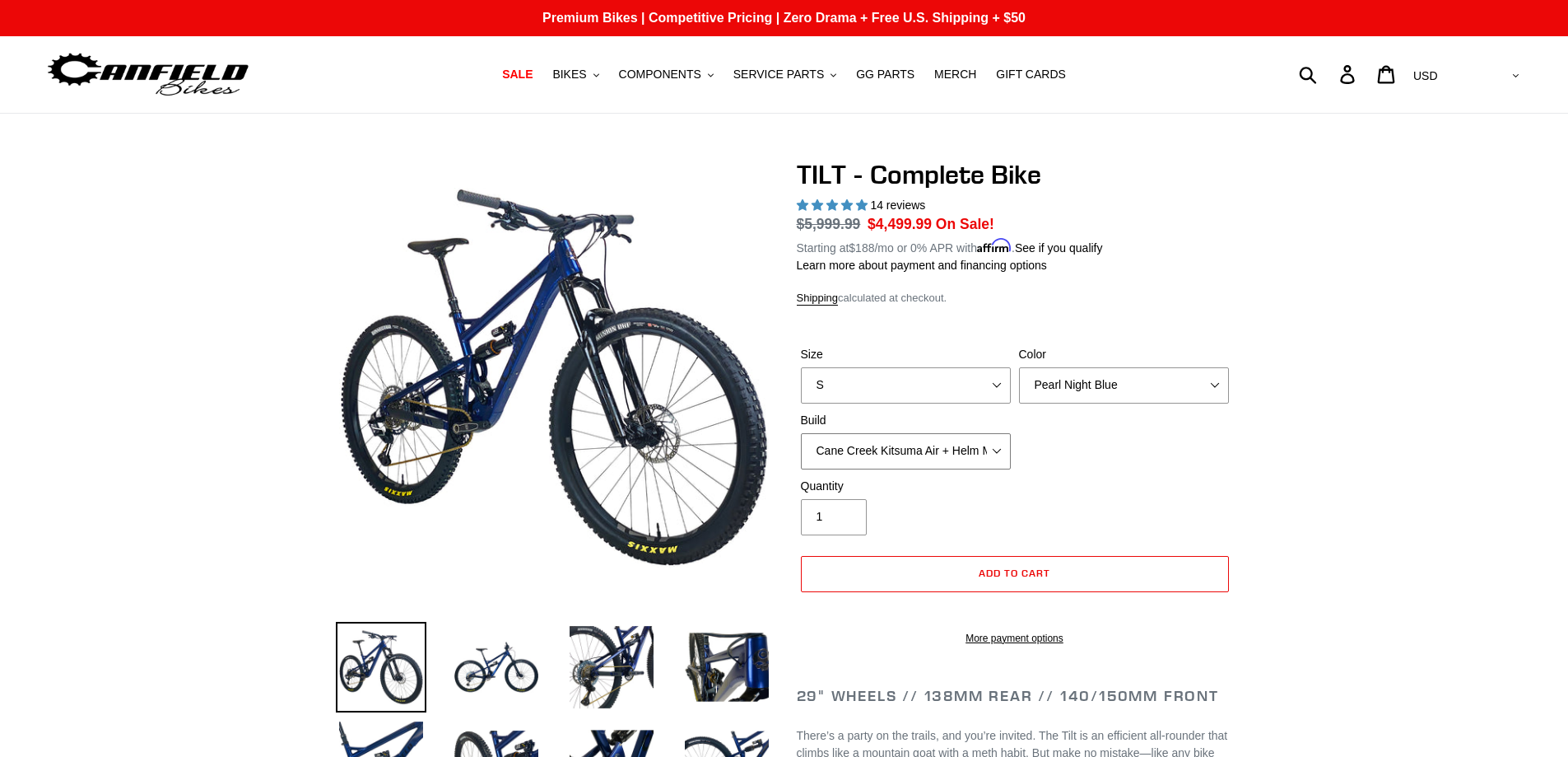
click at [1001, 449] on select "Cane Creek Kitsuma Air + Helm MKII 140 + SRAM GX Cane Creek Kitsuma Air + Helm …" at bounding box center [906, 451] width 210 height 36
click at [801, 433] on select "Cane Creek Kitsuma Air + Helm MKII 140 + SRAM GX Cane Creek Kitsuma Air + Helm …" at bounding box center [906, 451] width 210 height 36
click at [949, 462] on select "Cane Creek Kitsuma Air + Helm MKII 140 + SRAM GX Cane Creek Kitsuma Air + Helm …" at bounding box center [906, 451] width 210 height 36
click at [801, 433] on select "Cane Creek Kitsuma Air + Helm MKII 140 + SRAM GX Cane Creek Kitsuma Air + Helm …" at bounding box center [906, 451] width 210 height 36
click at [925, 448] on select "Cane Creek Kitsuma Air + Helm MKII 140 + SRAM GX Cane Creek Kitsuma Air + Helm …" at bounding box center [906, 451] width 210 height 36
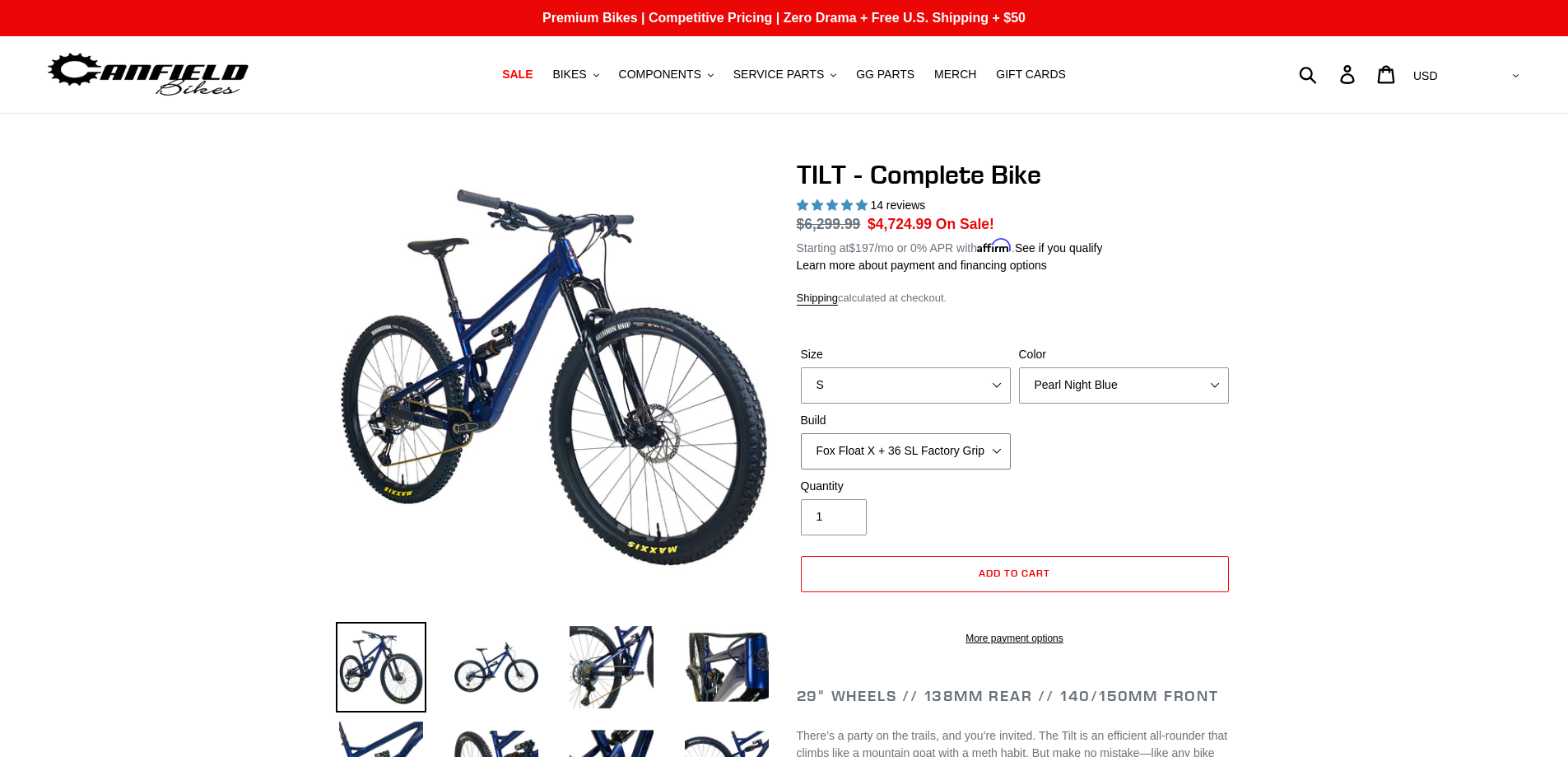
select select "Fox Float X + 36 SL Factory Grip X 140 + SRAM GX"
click at [801, 433] on select "Cane Creek Kitsuma Air + Helm MKII 140 + SRAM GX Cane Creek Kitsuma Air + Helm …" at bounding box center [906, 451] width 210 height 36
